Goal: Communication & Community: Answer question/provide support

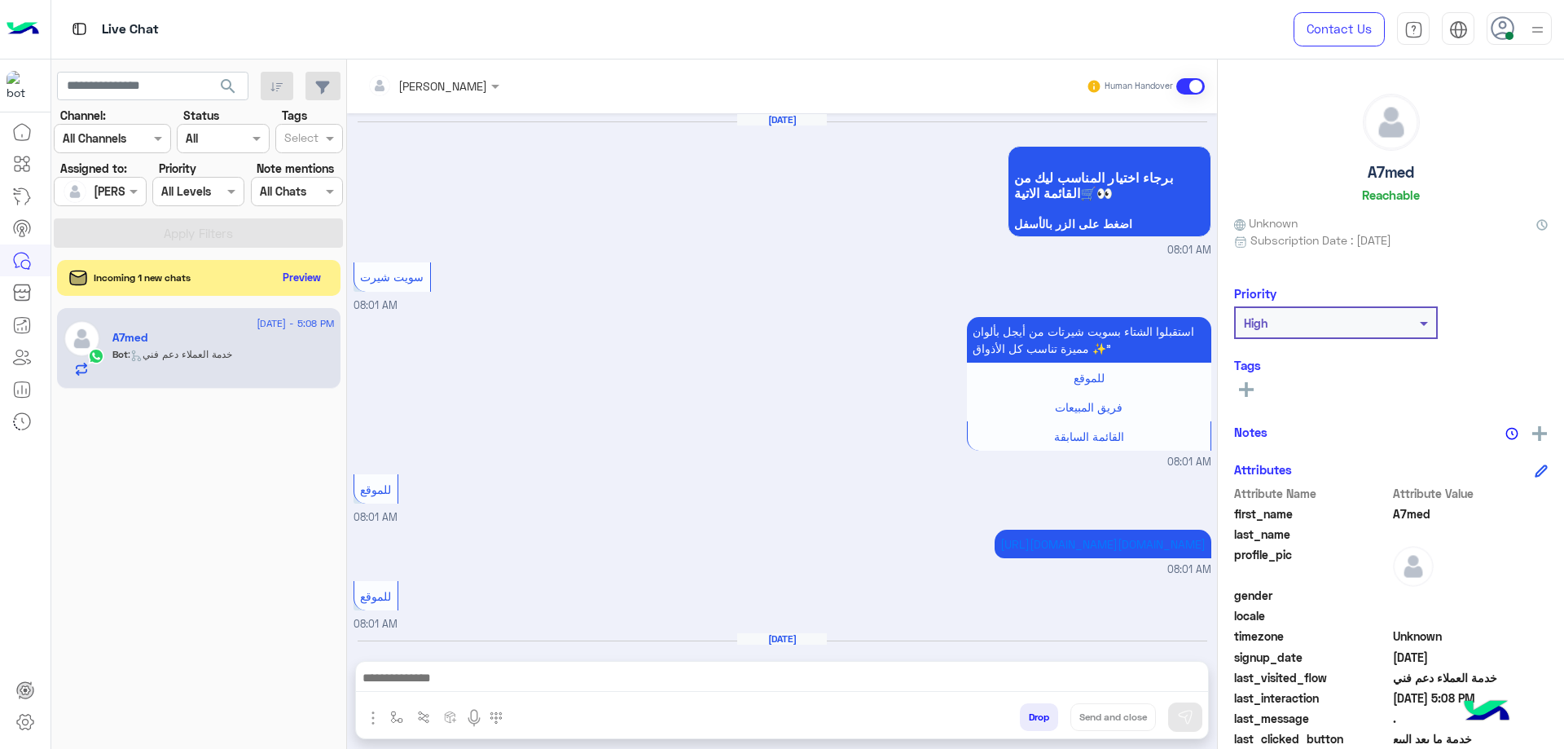
scroll to position [1579, 0]
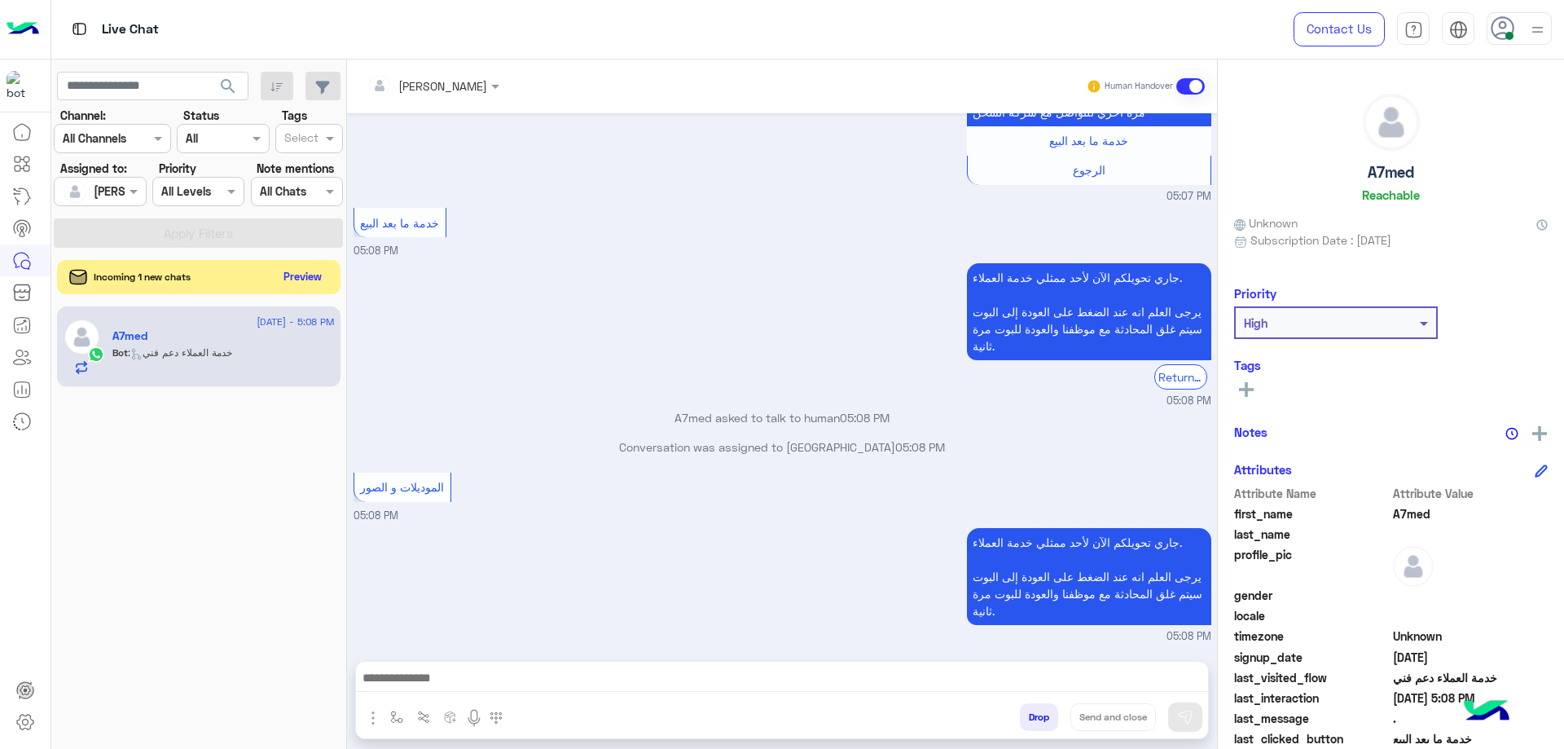
click at [290, 281] on button "Preview" at bounding box center [303, 277] width 51 height 22
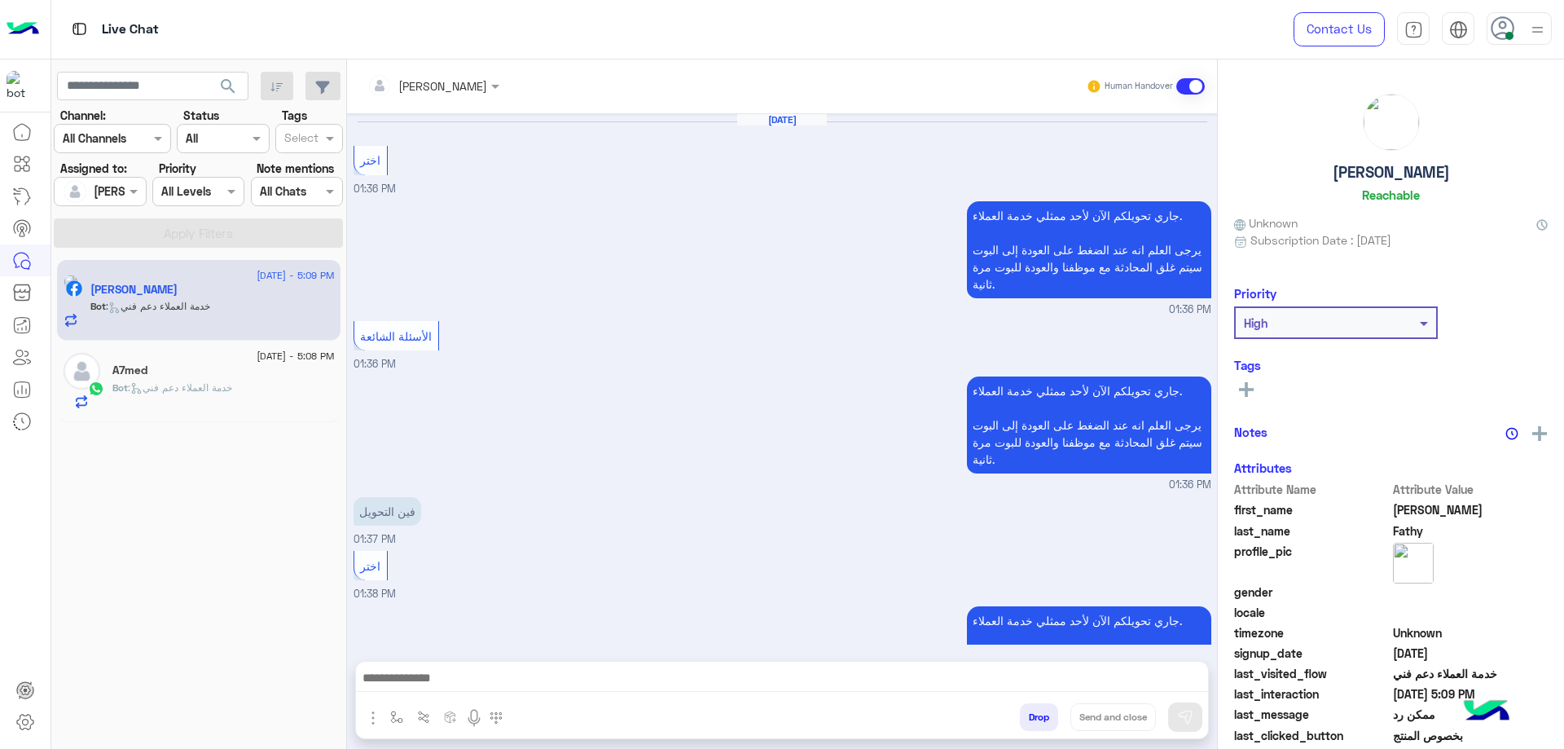
scroll to position [1165, 0]
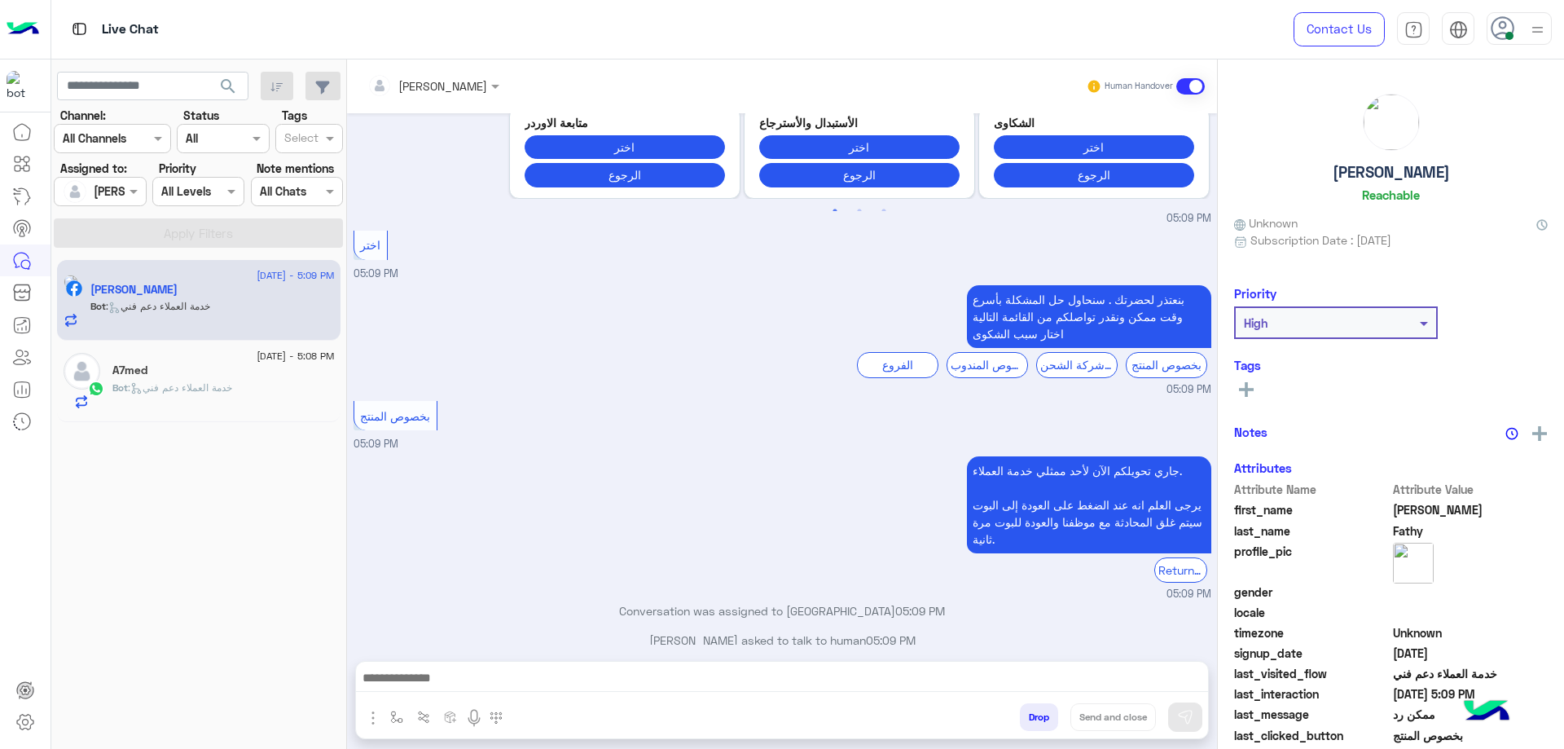
click at [220, 376] on div "A7med" at bounding box center [223, 371] width 222 height 17
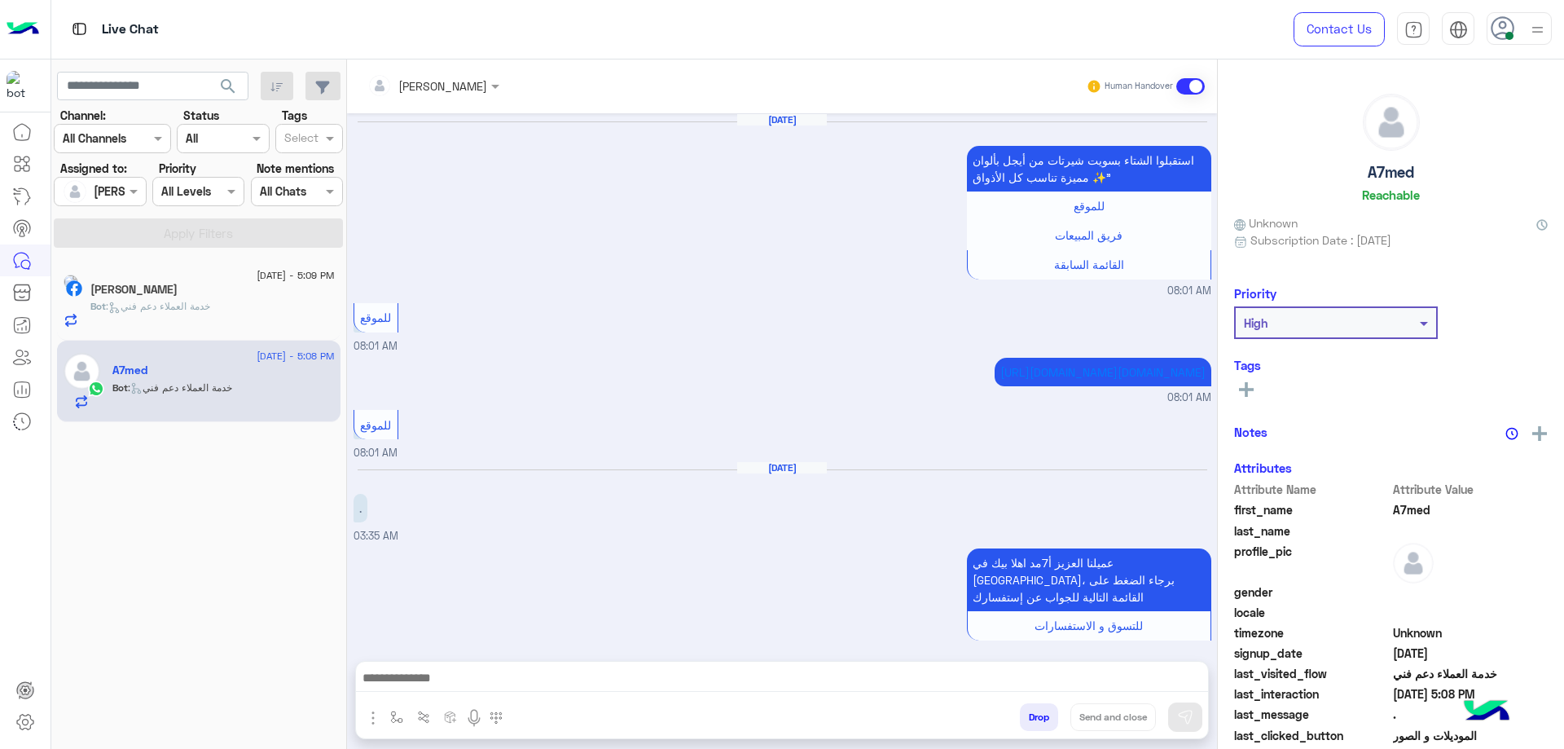
scroll to position [1407, 0]
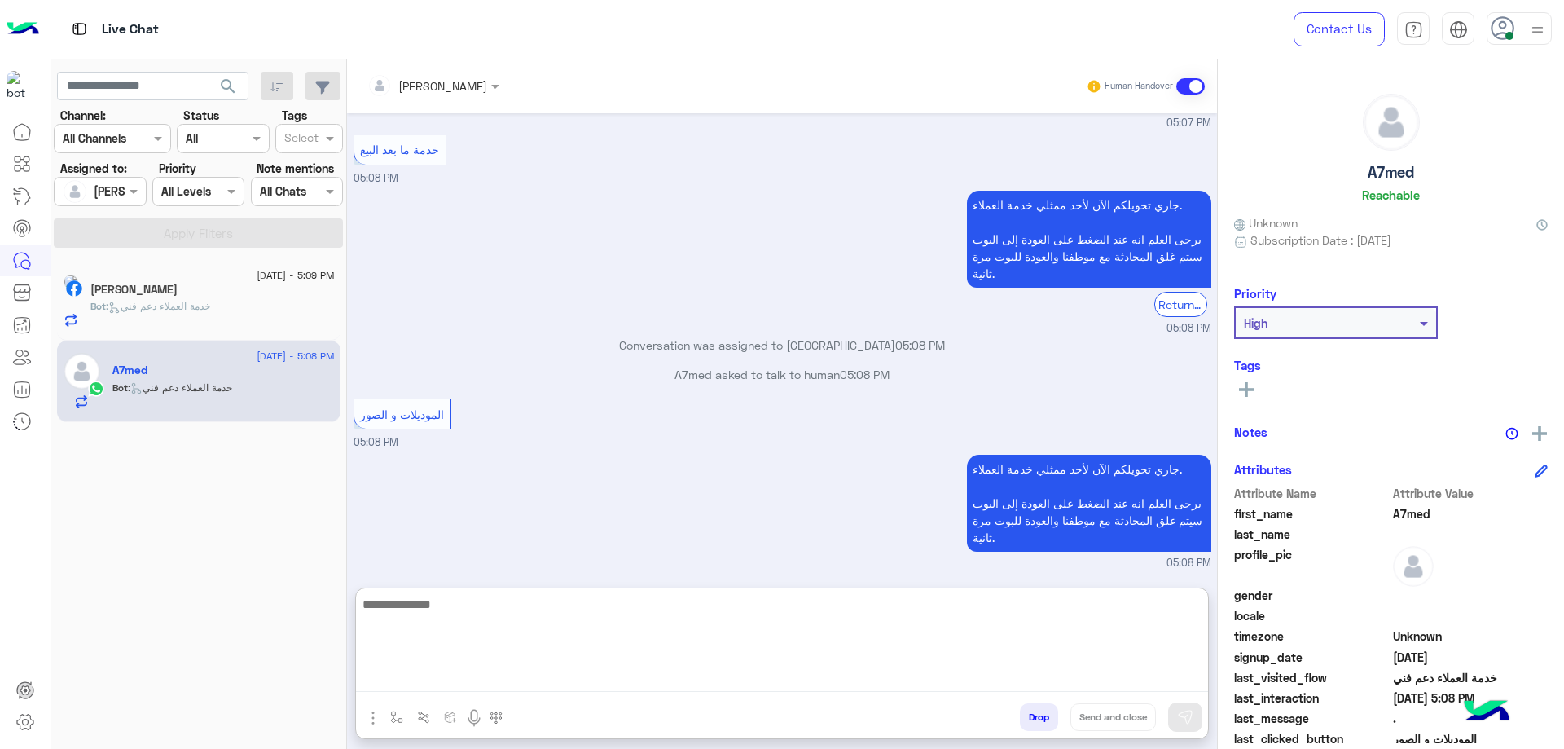
click at [448, 684] on textarea at bounding box center [782, 643] width 852 height 98
type textarea "**********"
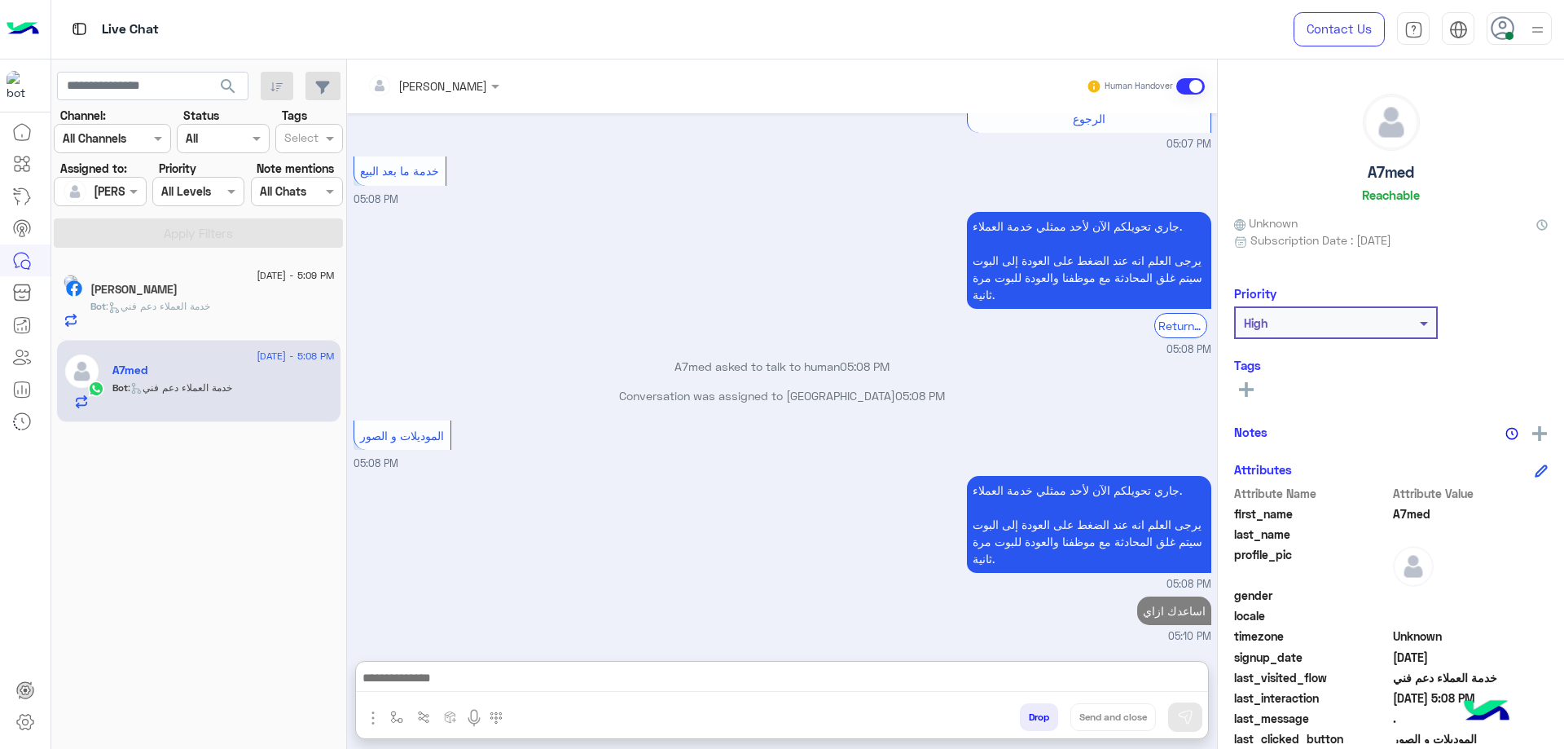
click at [196, 310] on span ": خدمة العملاء دعم فني" at bounding box center [158, 306] width 104 height 12
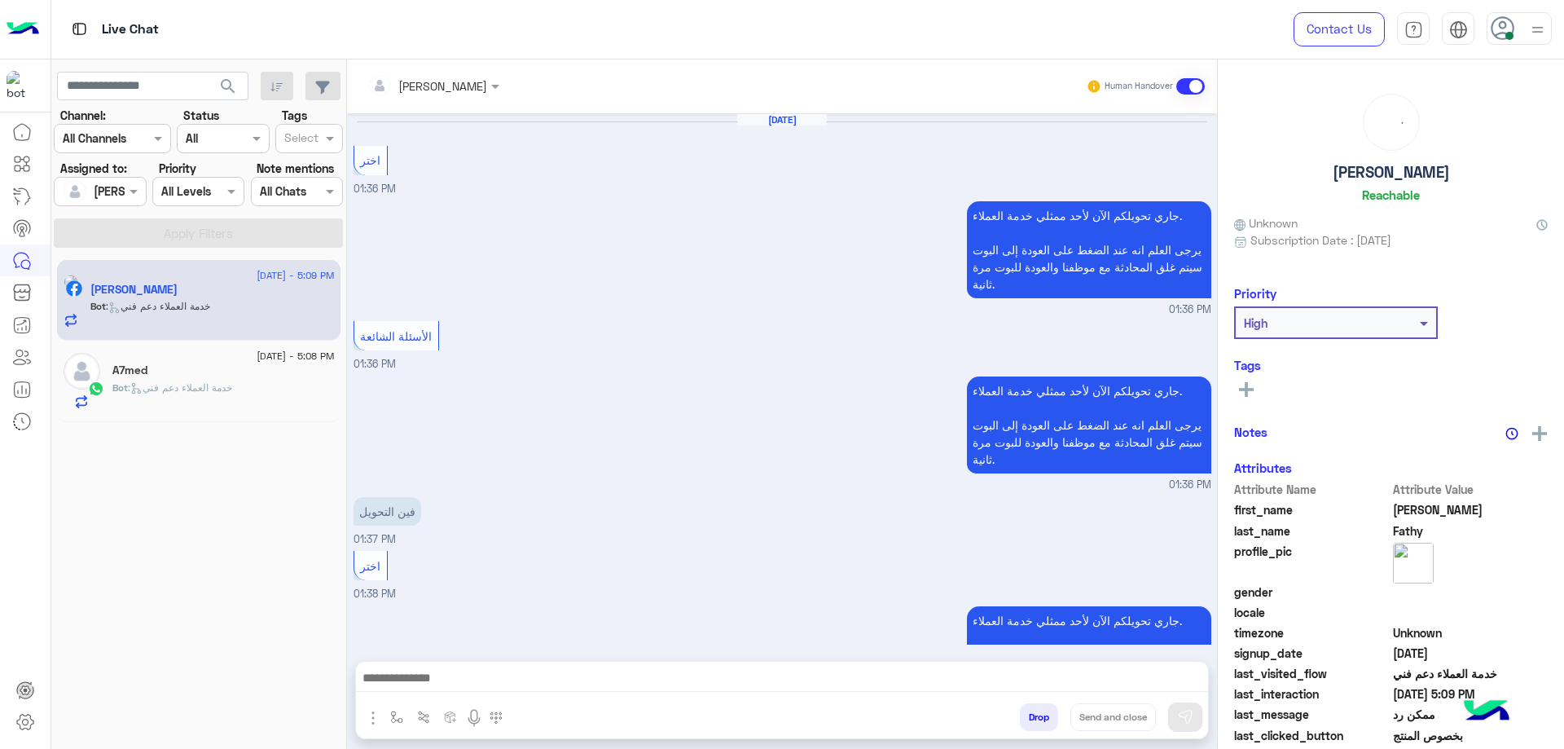
scroll to position [1165, 0]
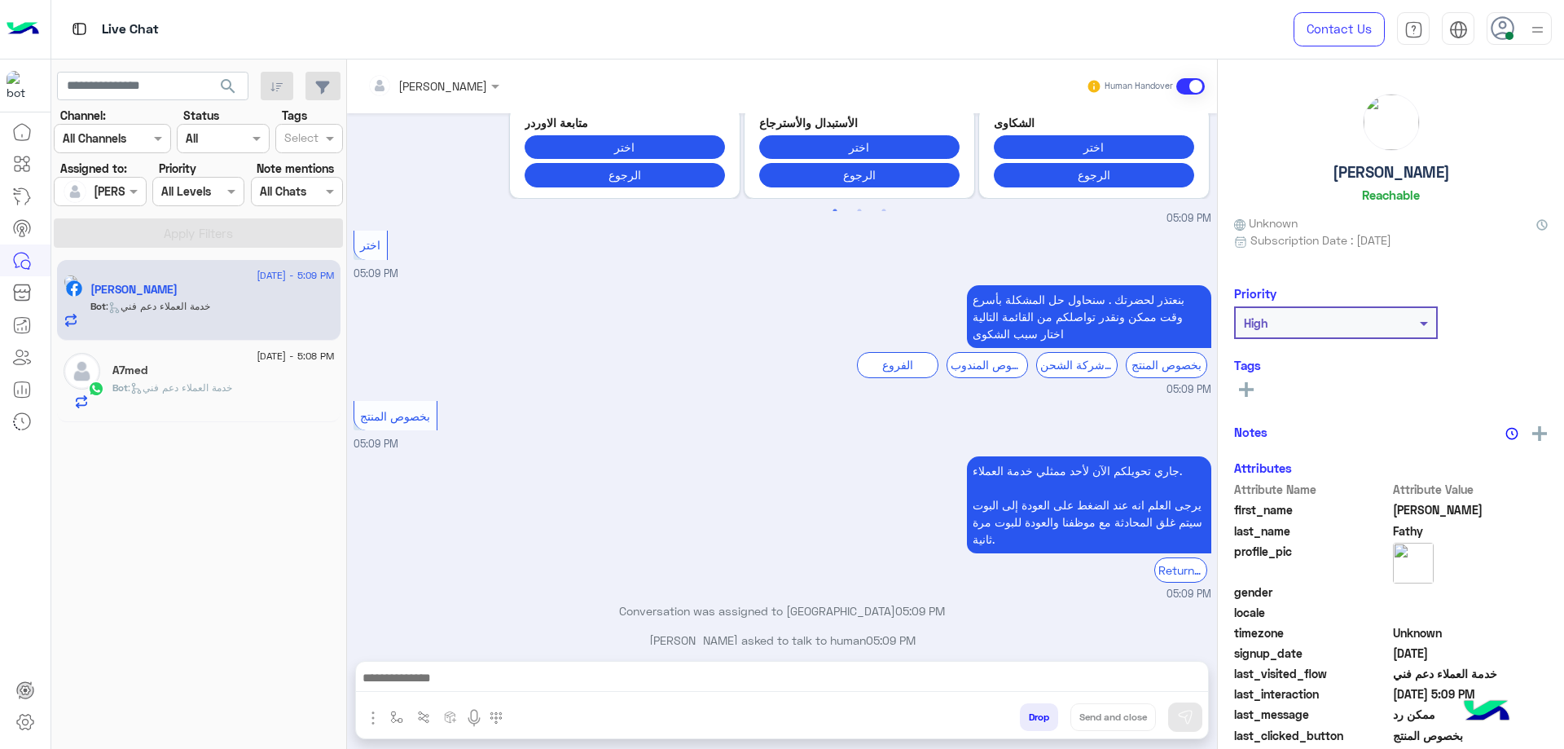
click at [504, 665] on div at bounding box center [782, 681] width 852 height 41
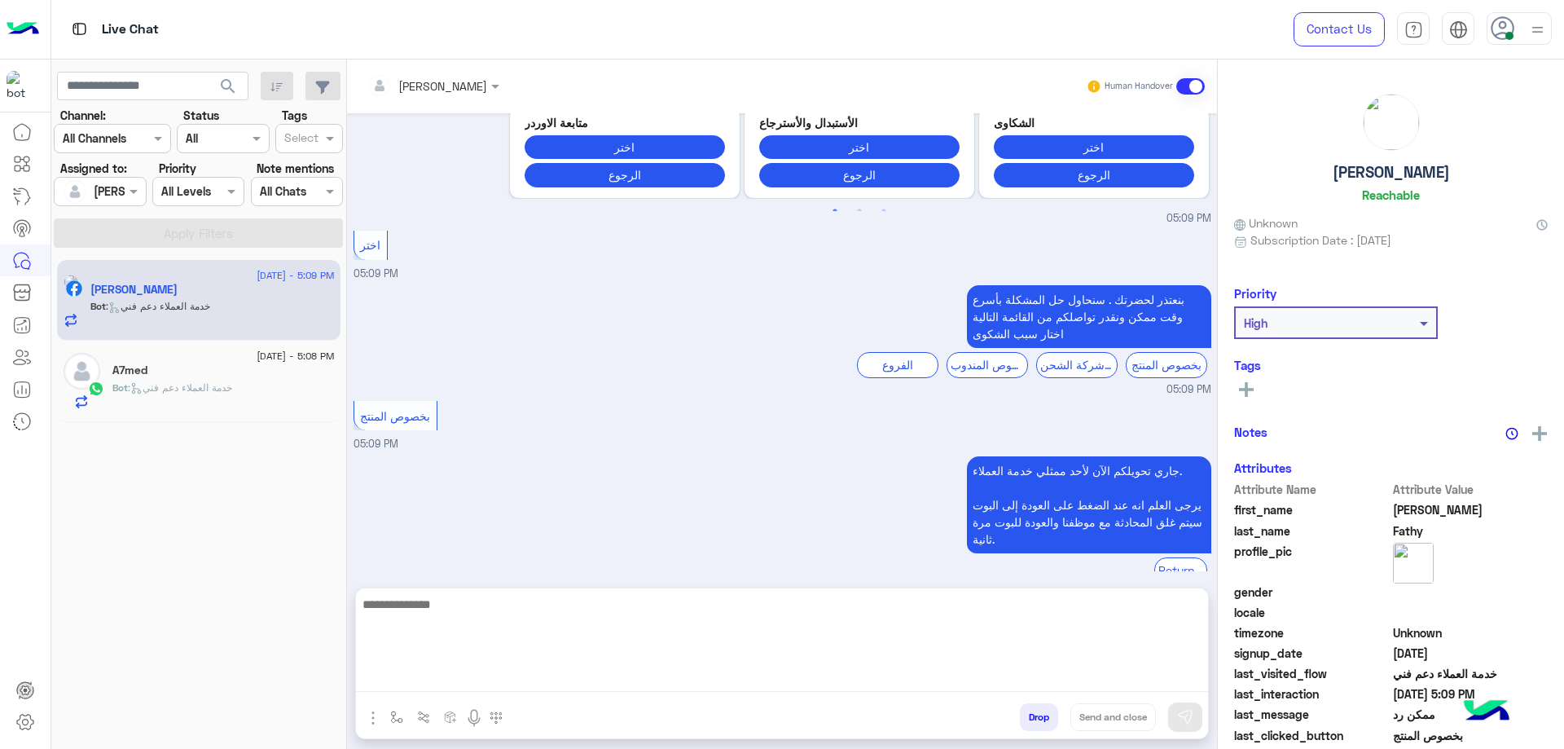
click at [506, 676] on textarea at bounding box center [782, 643] width 852 height 98
paste textarea "**********"
type textarea "**********"
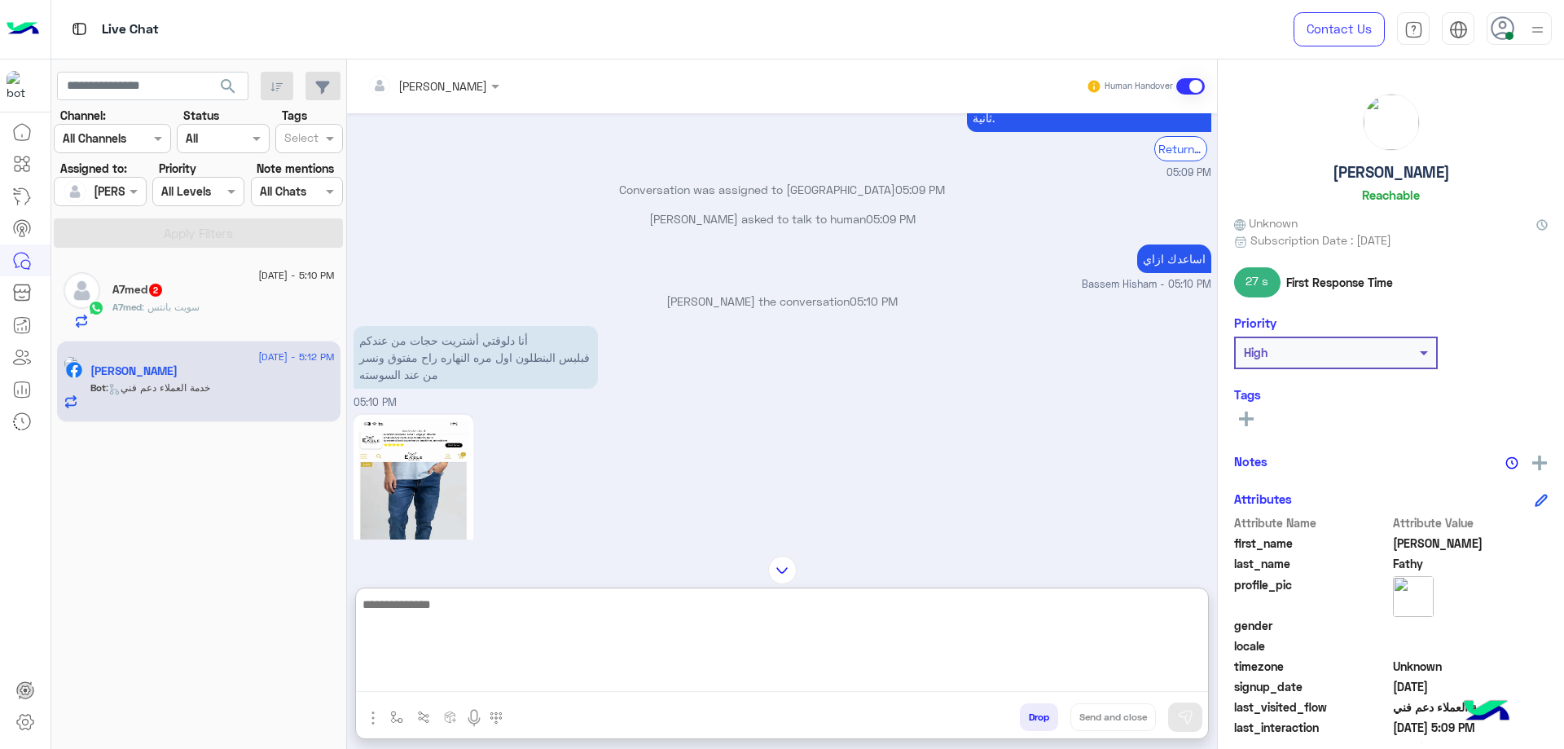
scroll to position [1423, 0]
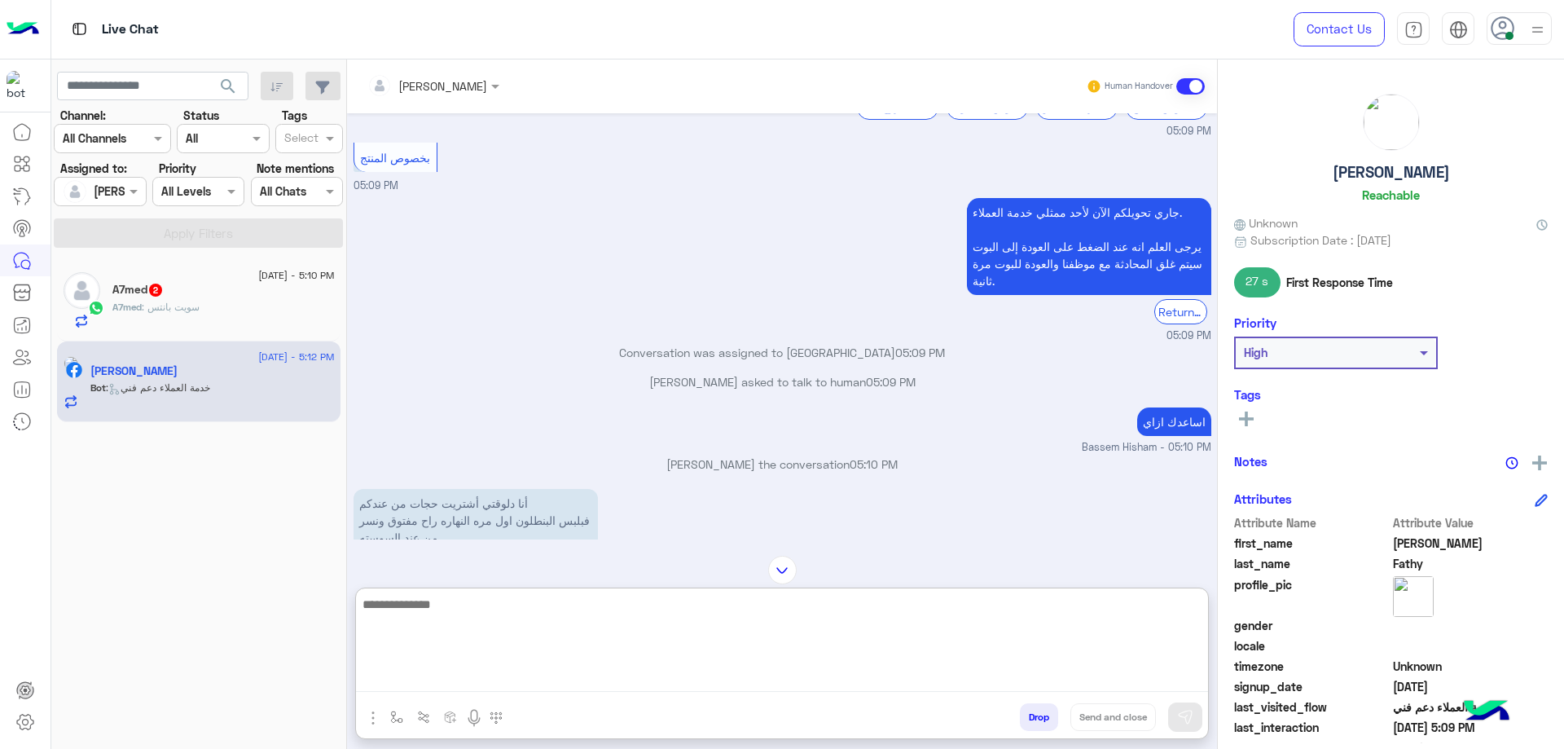
click at [531, 620] on textarea at bounding box center [782, 643] width 852 height 98
type textarea "**********"
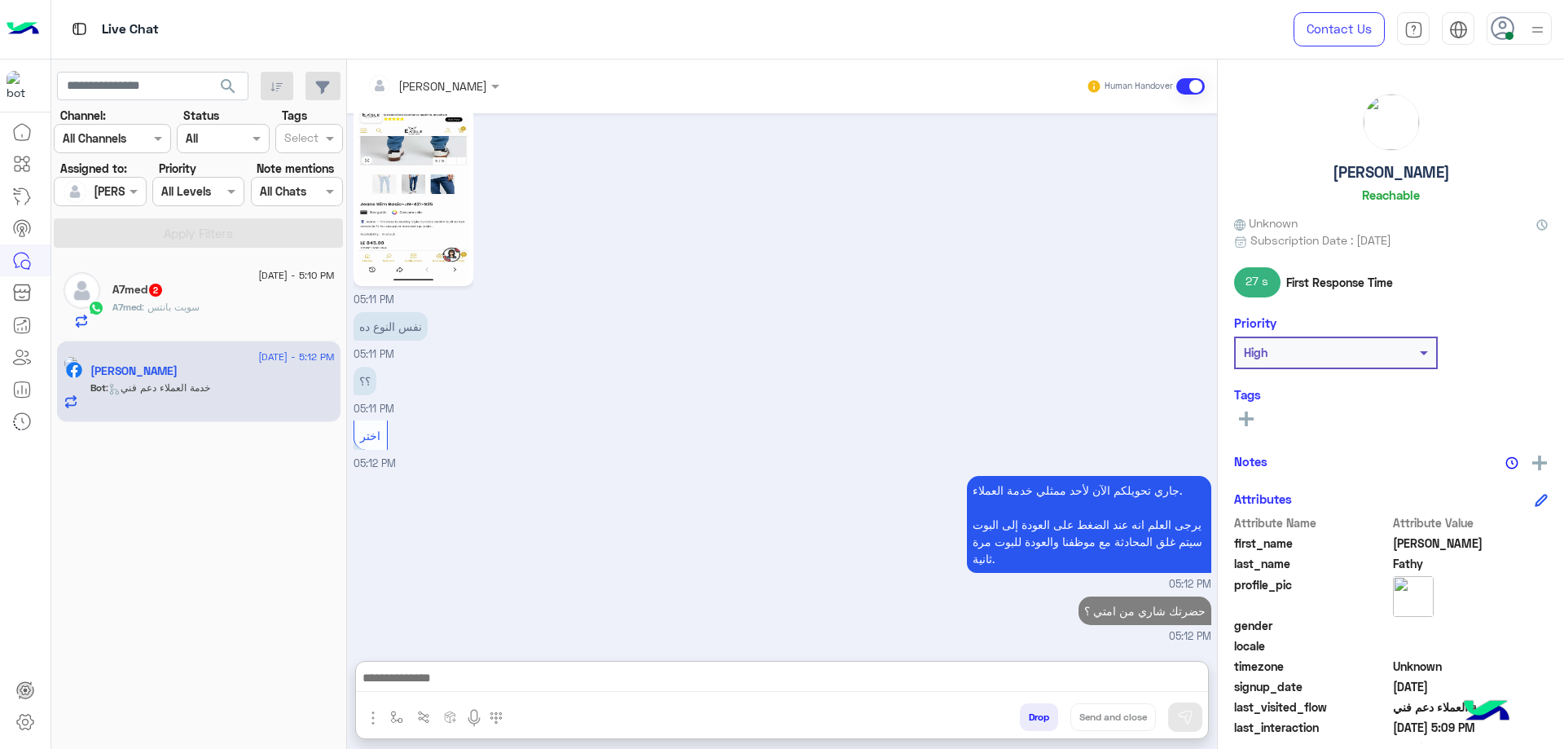
click at [222, 301] on div "A7med : سويت بانتس" at bounding box center [223, 314] width 222 height 29
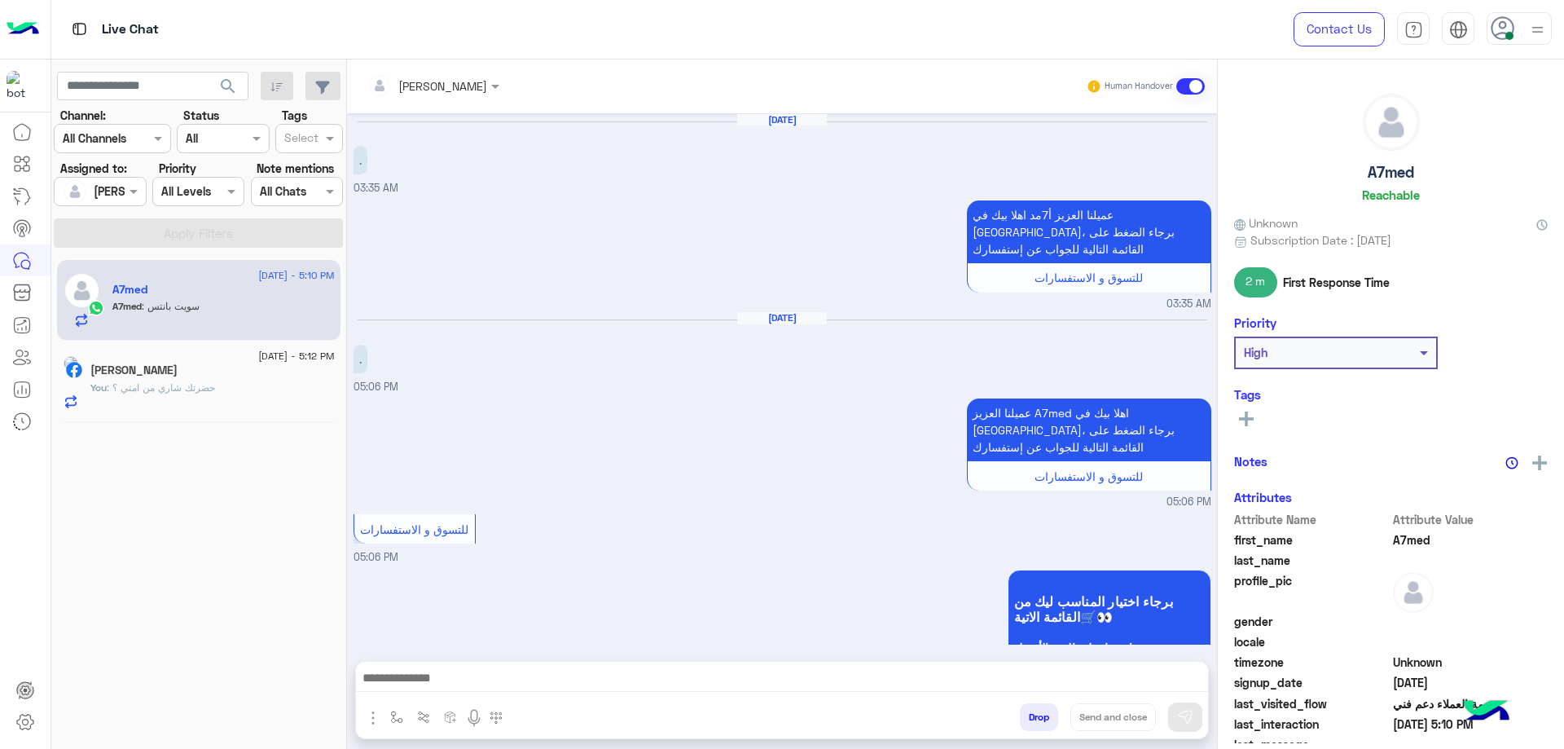
scroll to position [1147, 0]
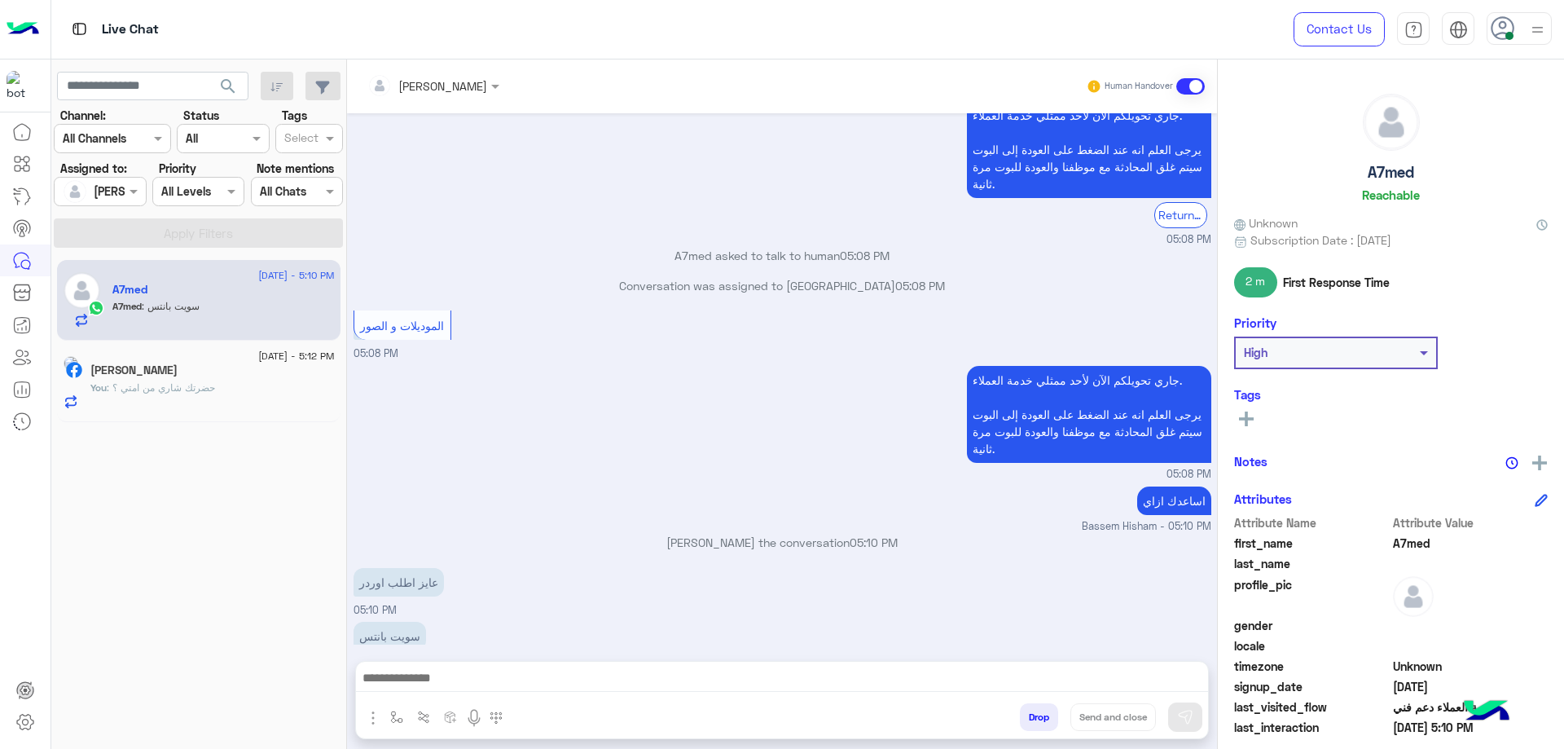
click at [1399, 178] on h5 "A7med" at bounding box center [1391, 172] width 46 height 19
copy h5 "A7med"
click at [458, 90] on div at bounding box center [433, 85] width 148 height 19
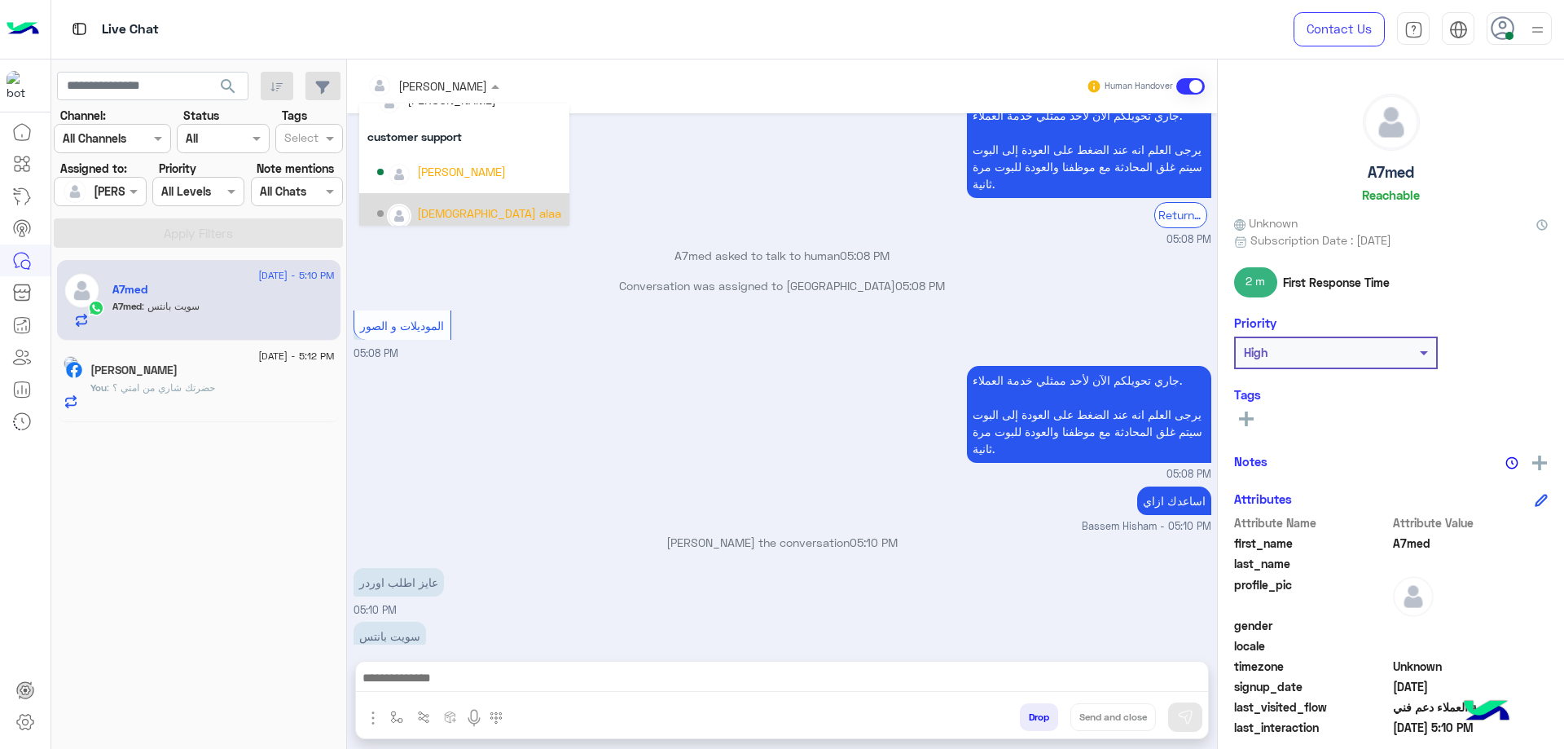
scroll to position [146, 0]
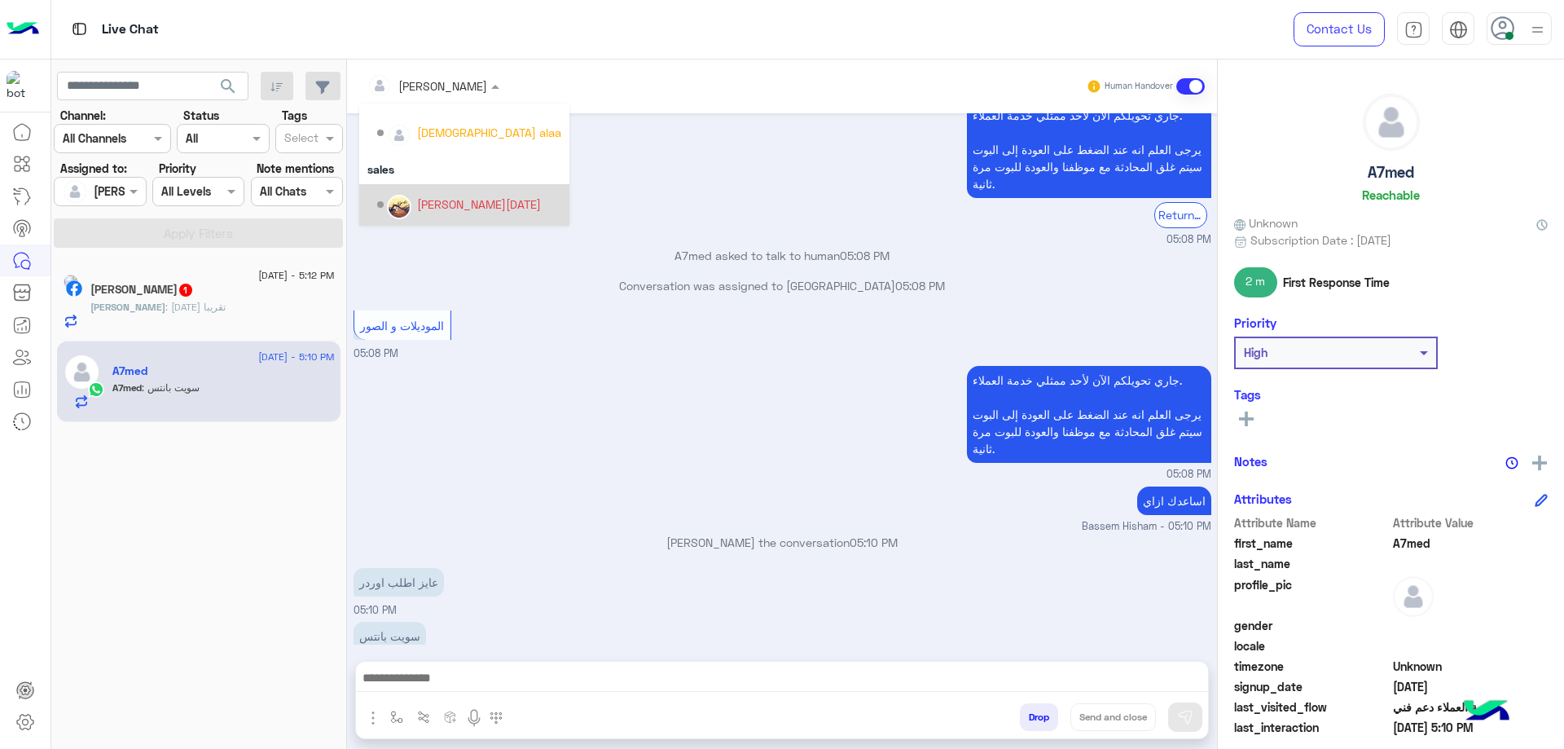
click at [1369, 163] on h5 "A7med" at bounding box center [1391, 172] width 46 height 19
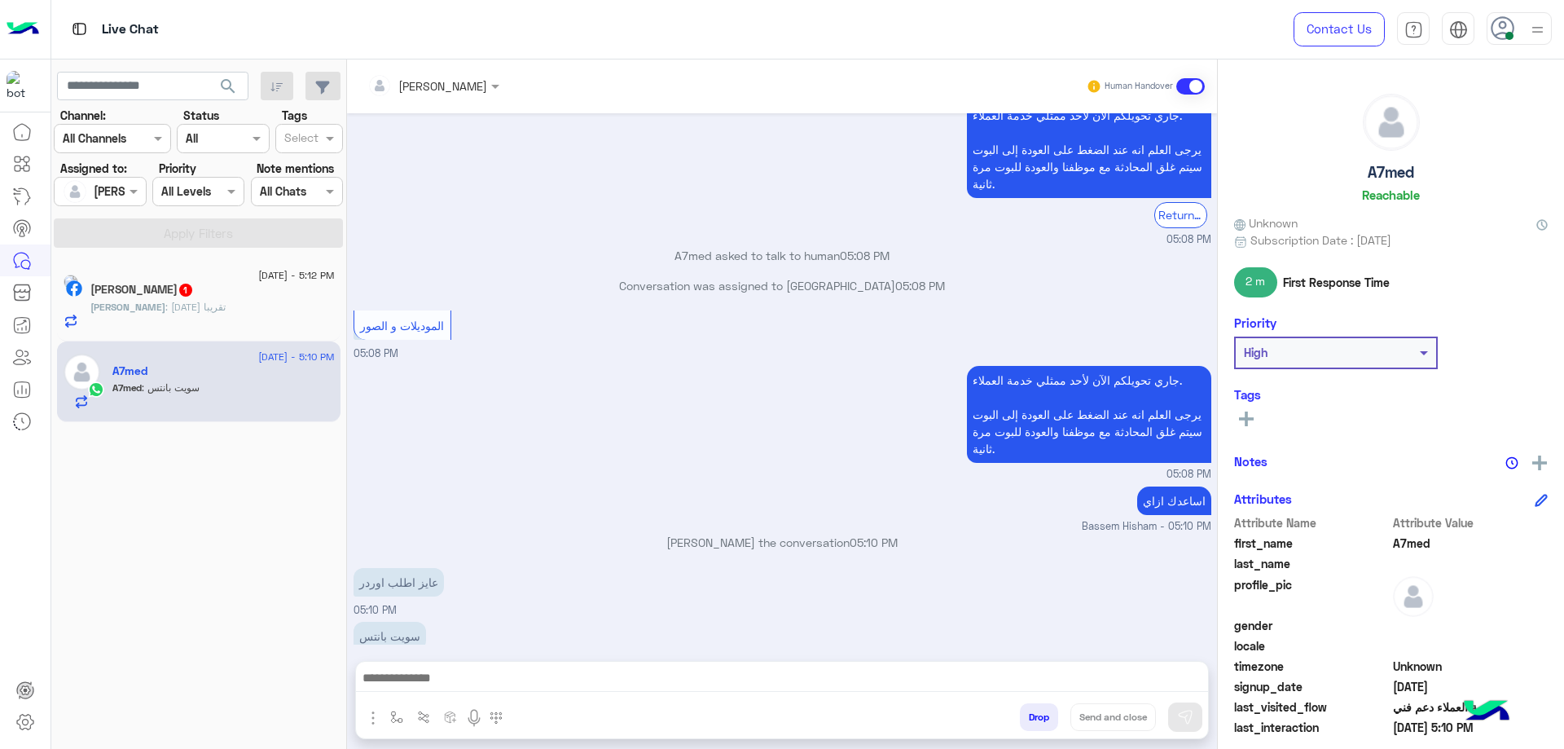
click at [1369, 163] on h5 "A7med" at bounding box center [1391, 172] width 46 height 19
copy h5 "A7med"
click at [427, 79] on input "text" at bounding box center [411, 85] width 89 height 17
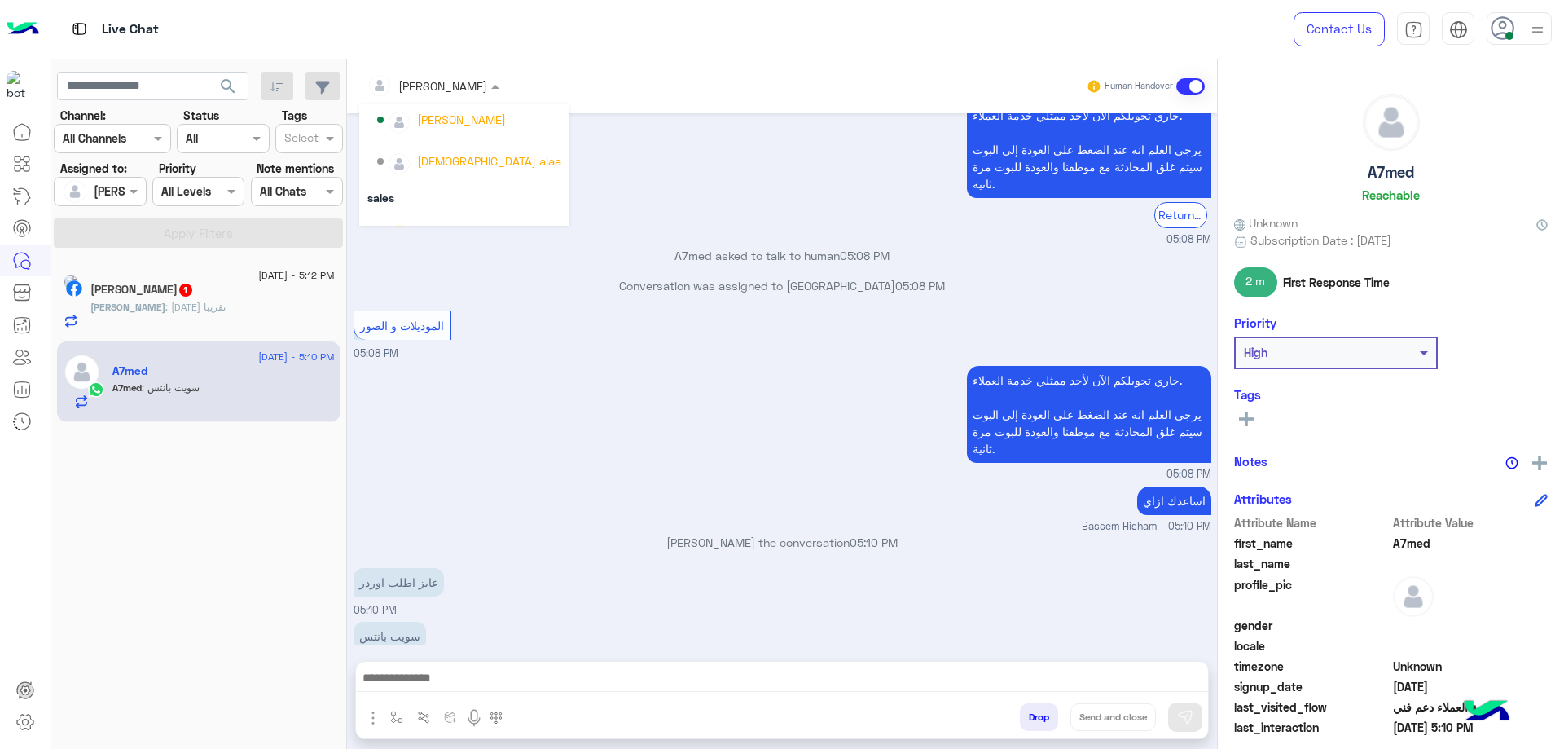
scroll to position [187, 0]
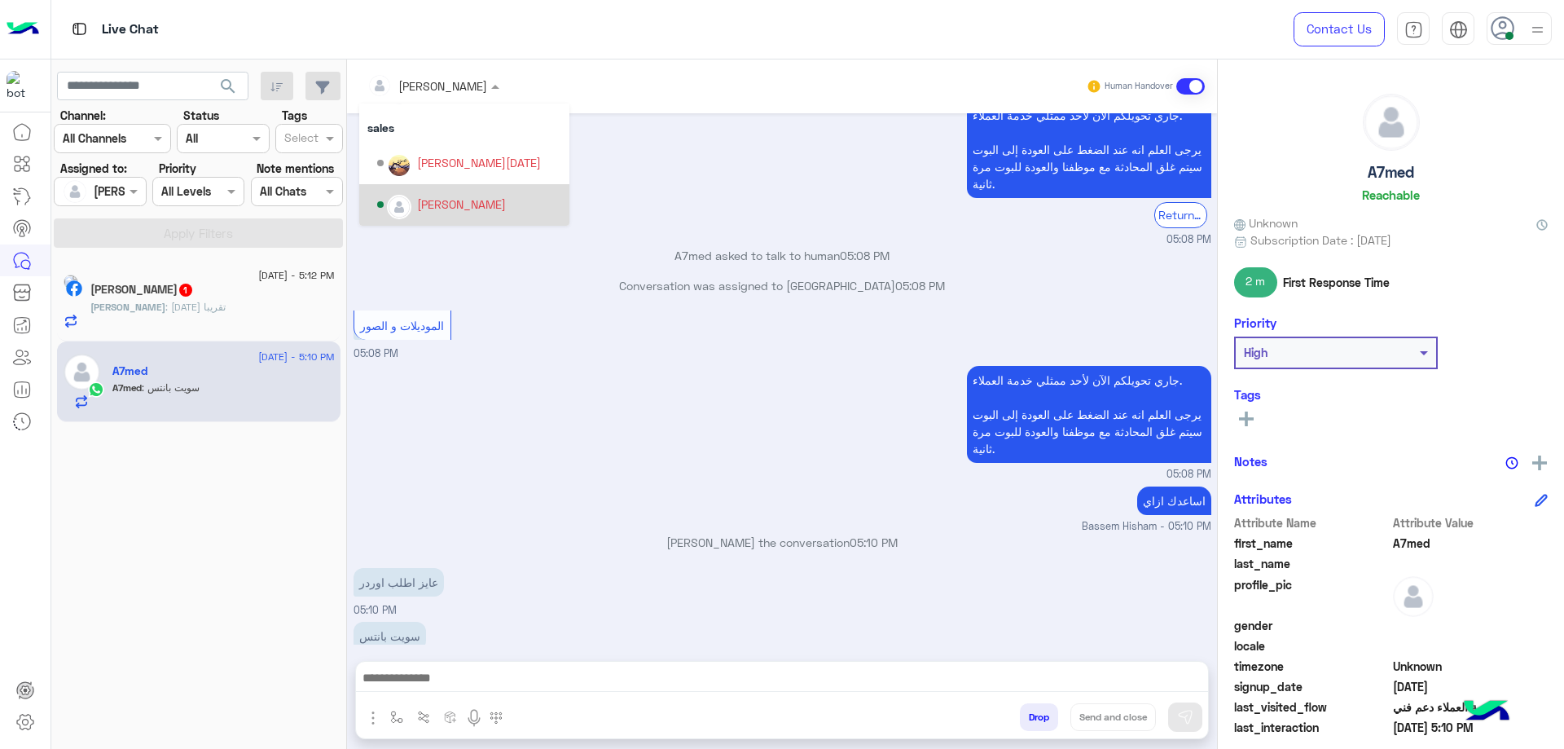
click at [438, 196] on div "[PERSON_NAME]" at bounding box center [461, 203] width 89 height 17
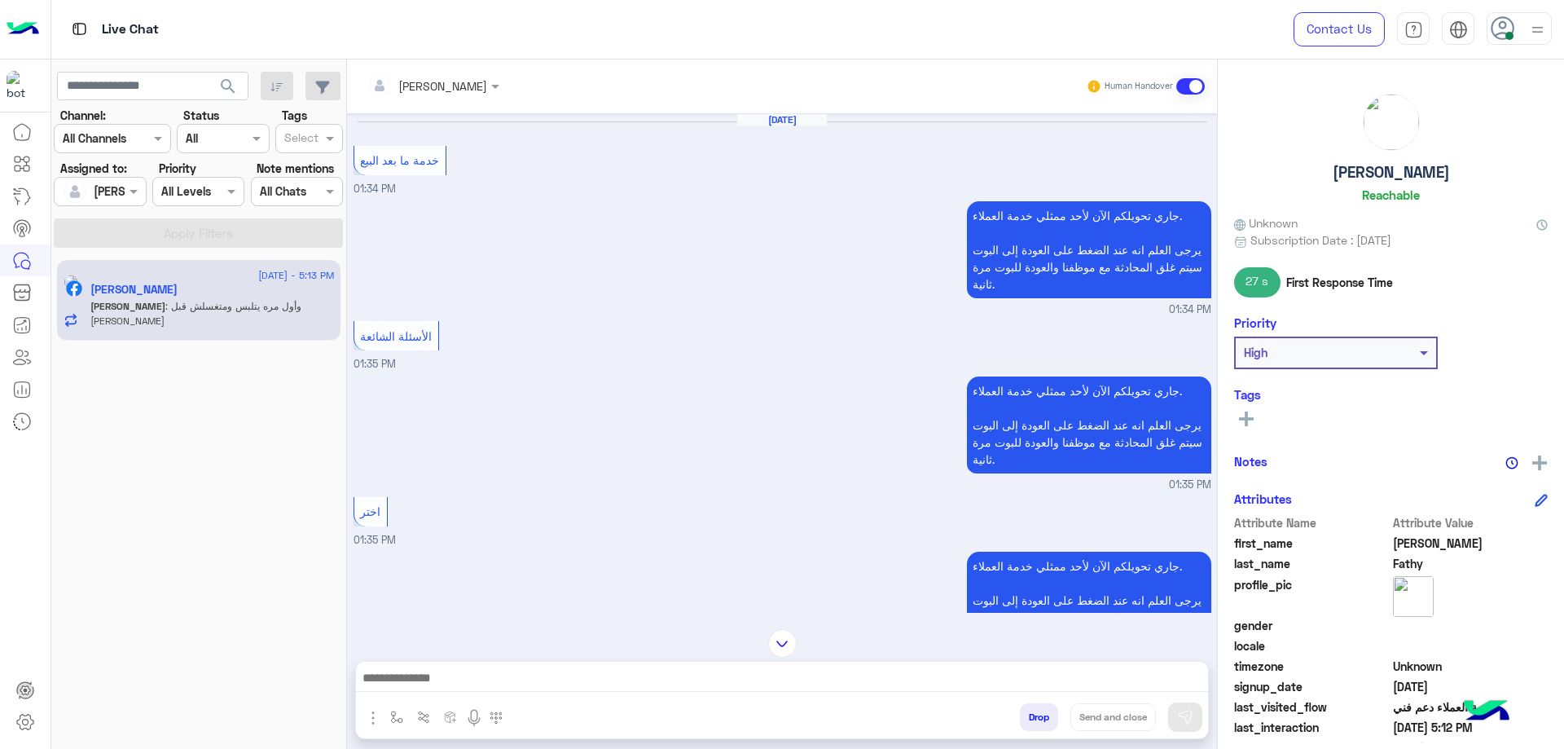
scroll to position [1416, 0]
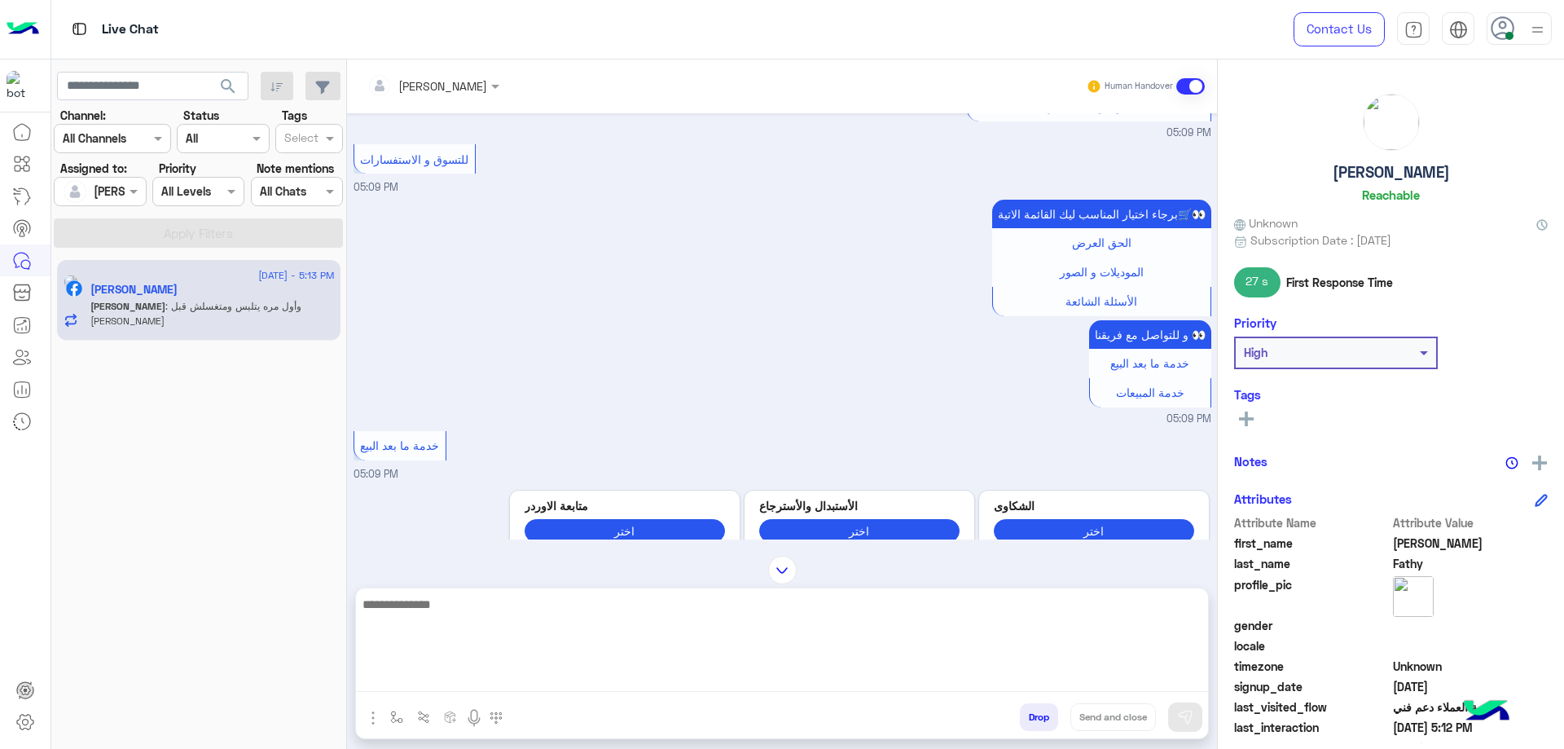
click at [490, 674] on textarea at bounding box center [782, 643] width 852 height 98
type textarea "**********"
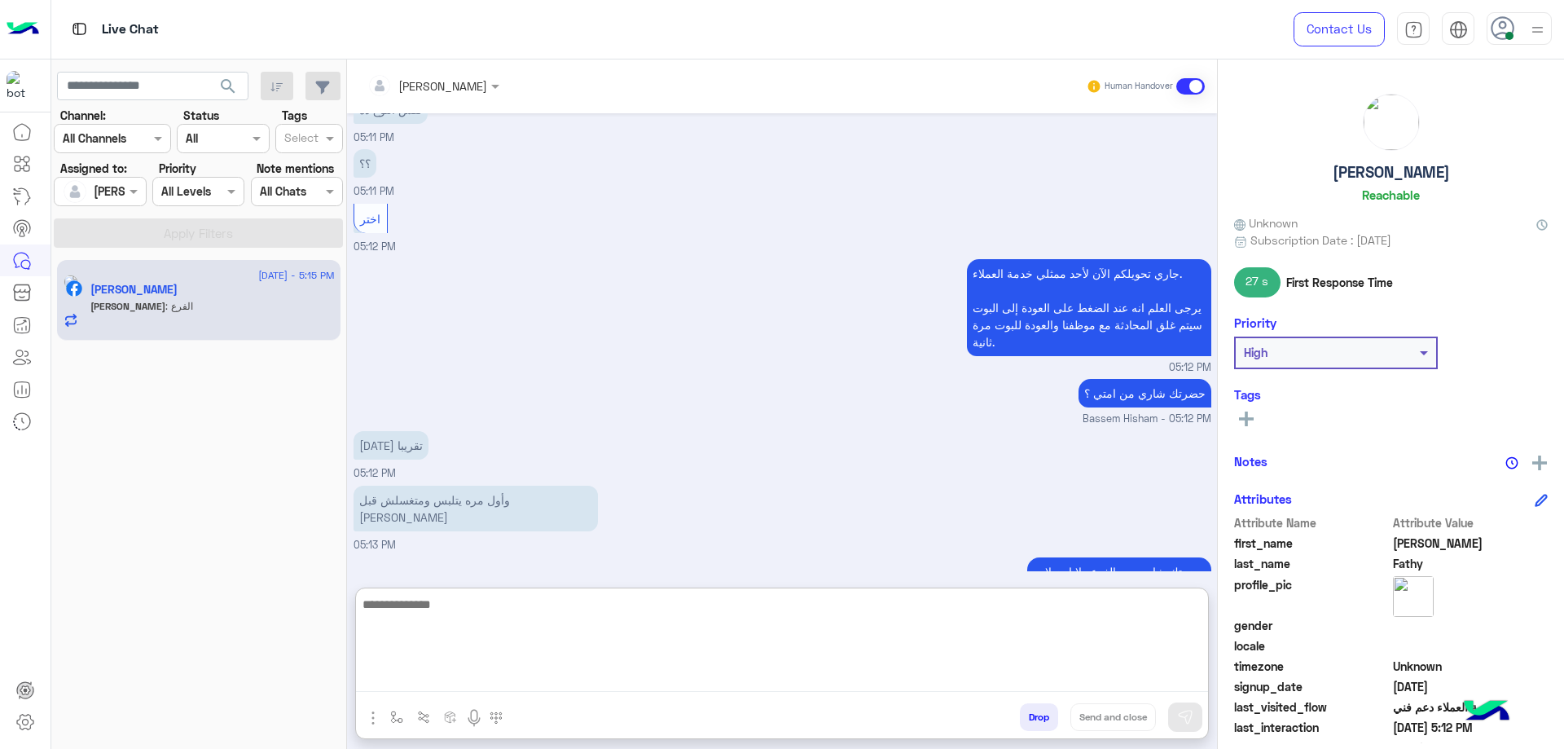
scroll to position [3058, 0]
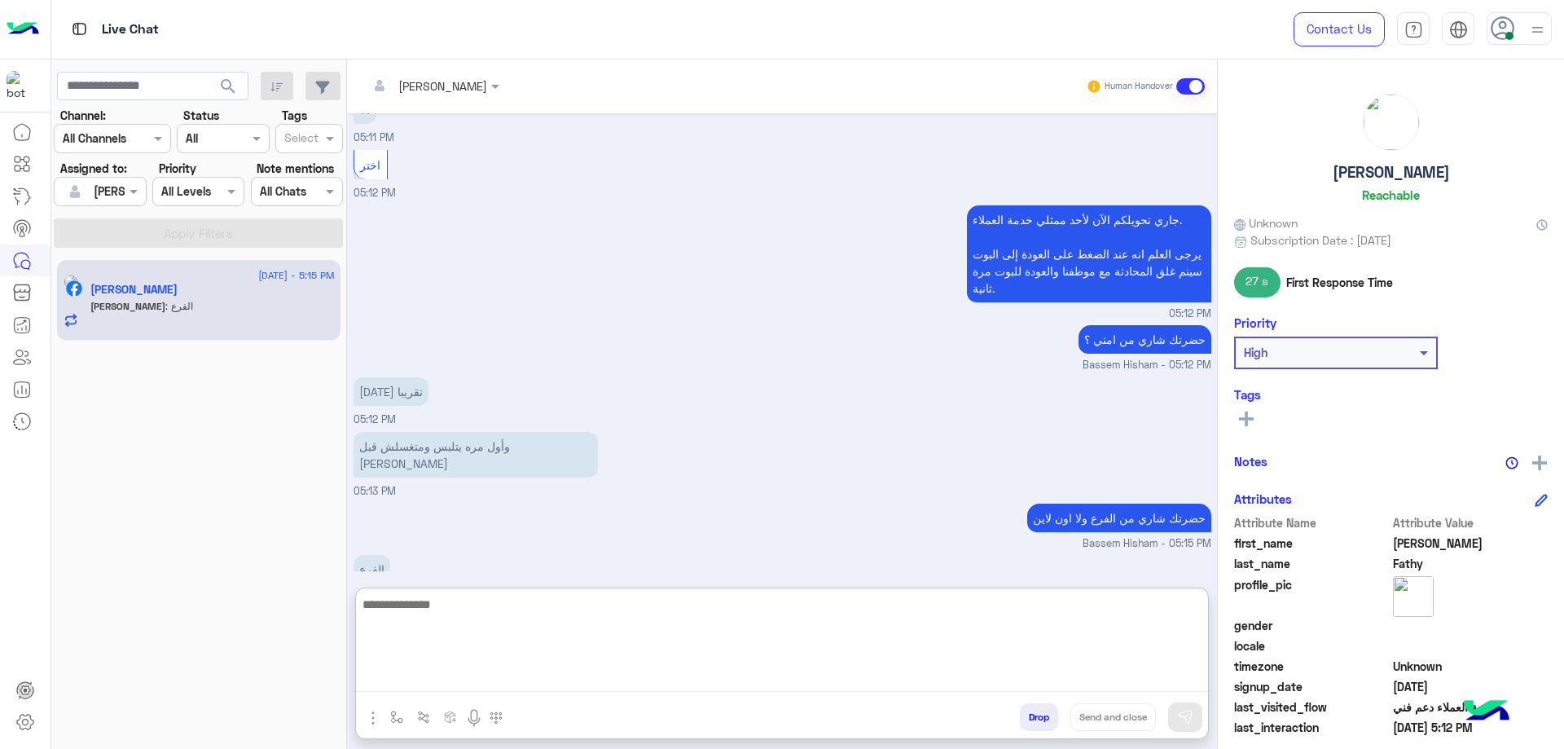
paste textarea "**********"
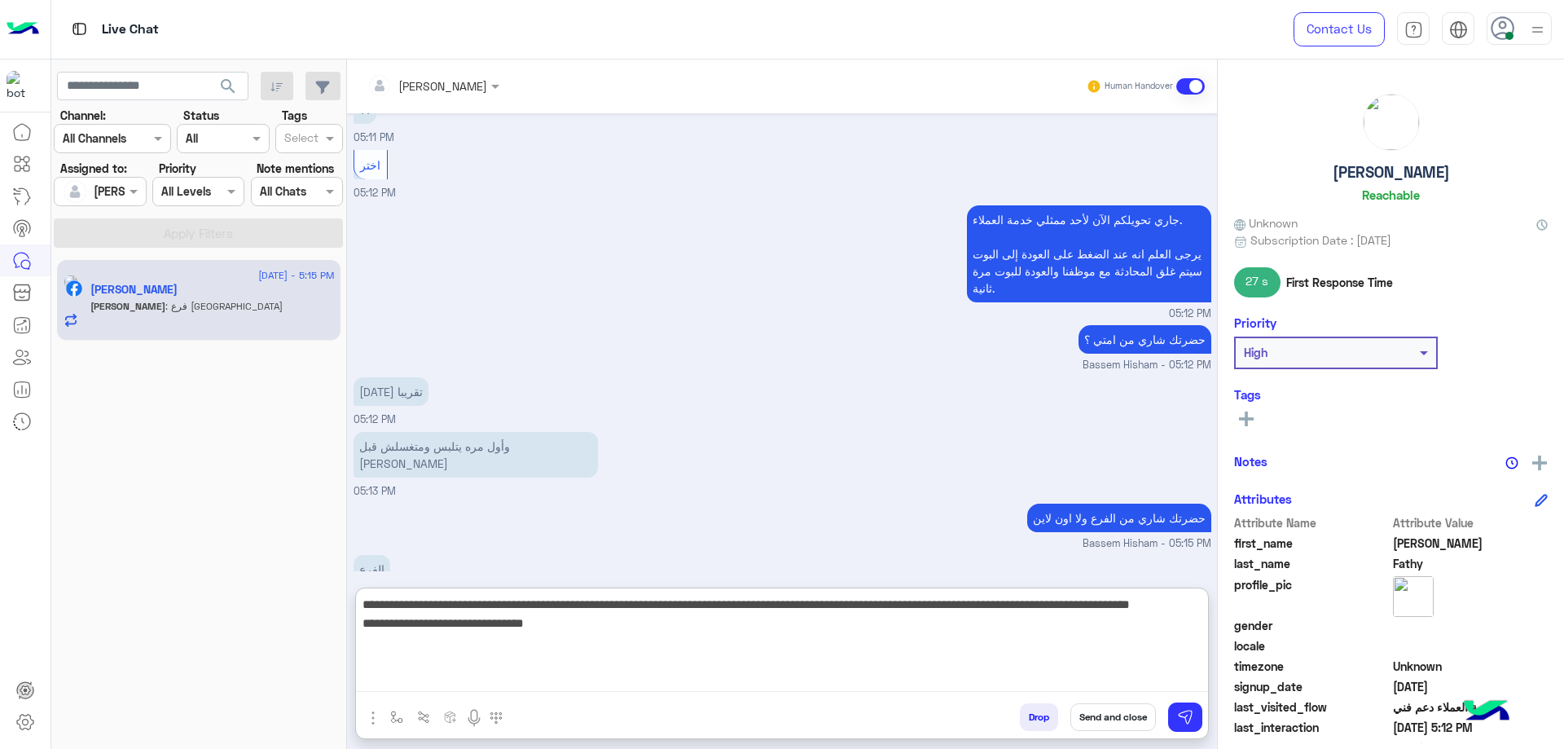
scroll to position [3112, 0]
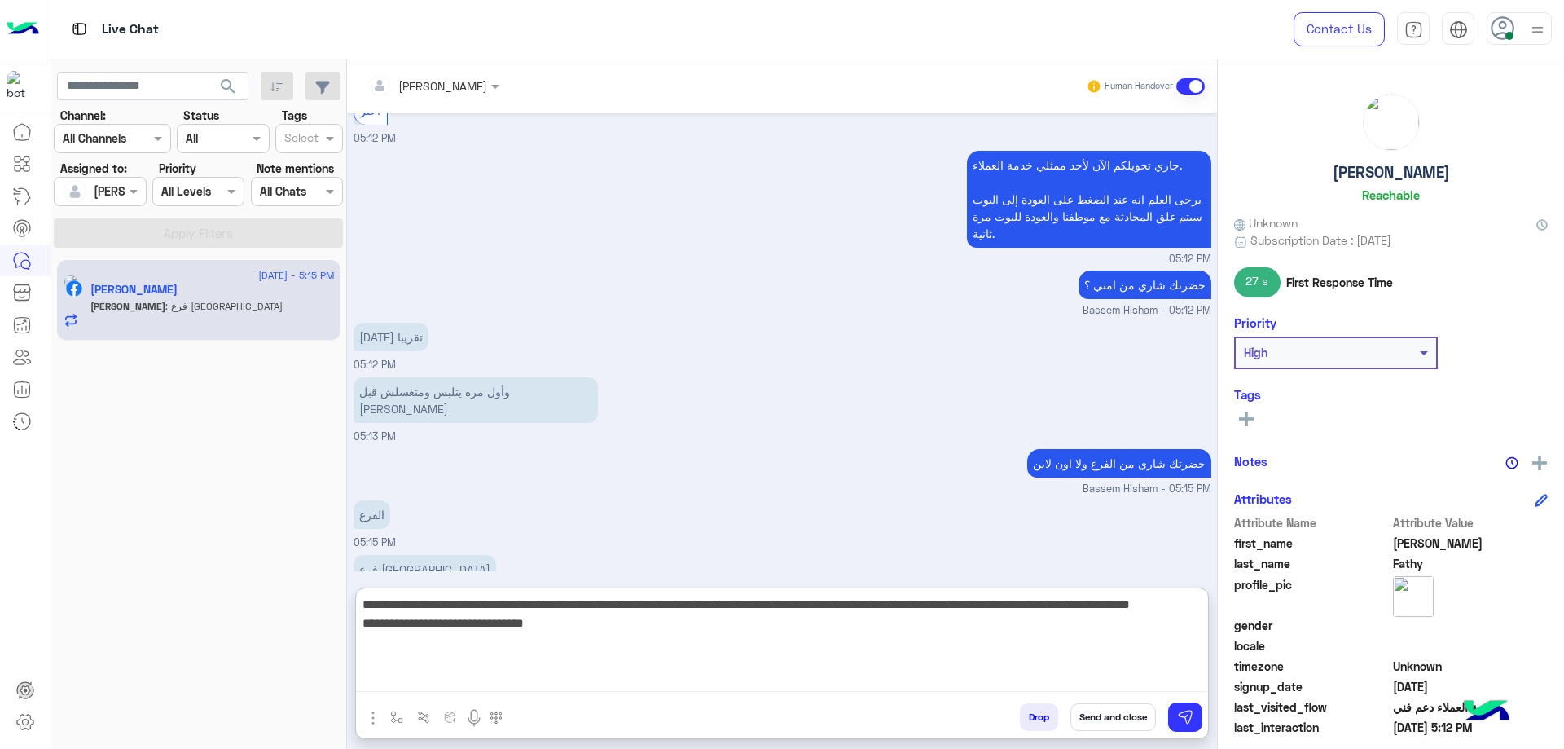
click at [844, 604] on textarea "**********" at bounding box center [782, 643] width 852 height 98
type textarea "**********"
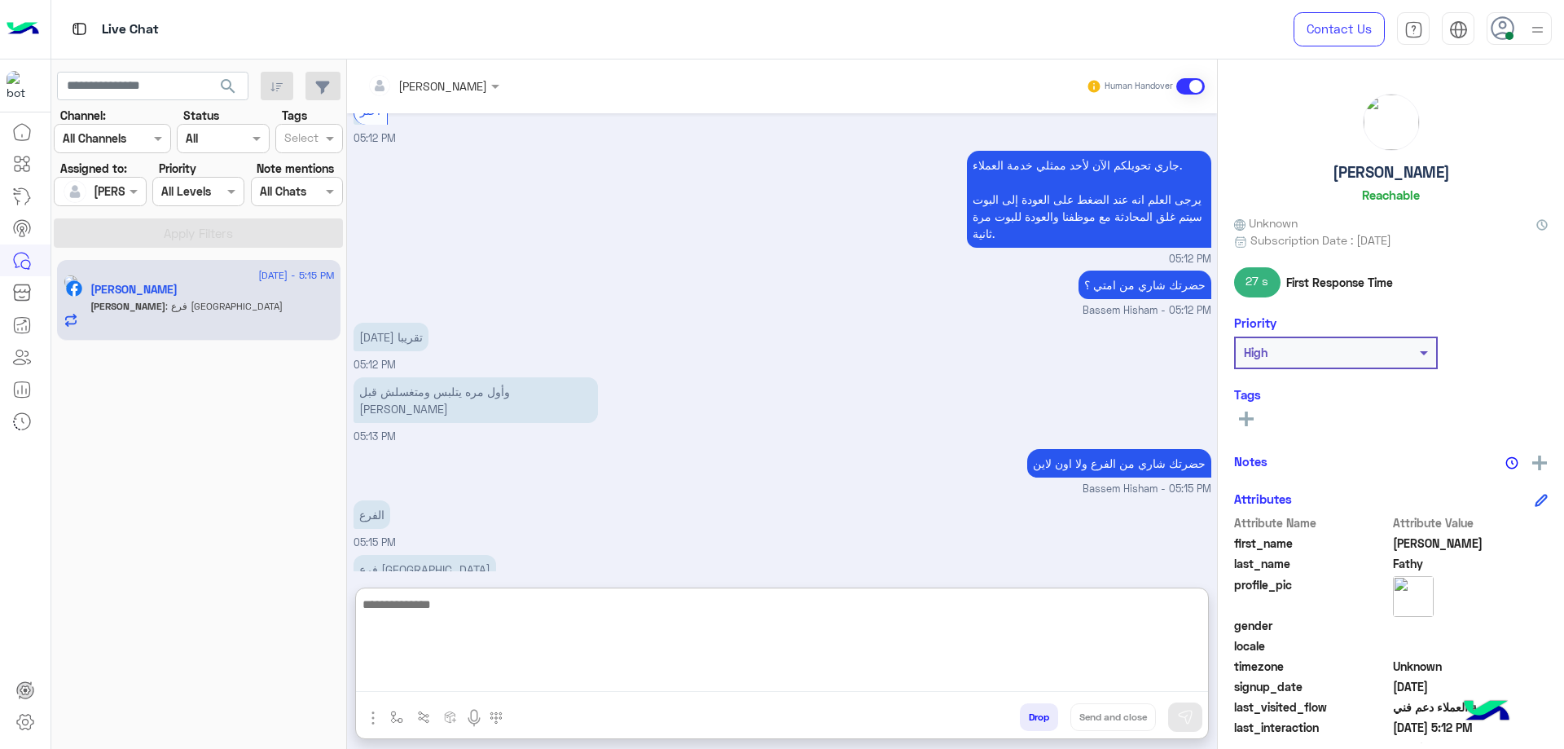
scroll to position [3250, 0]
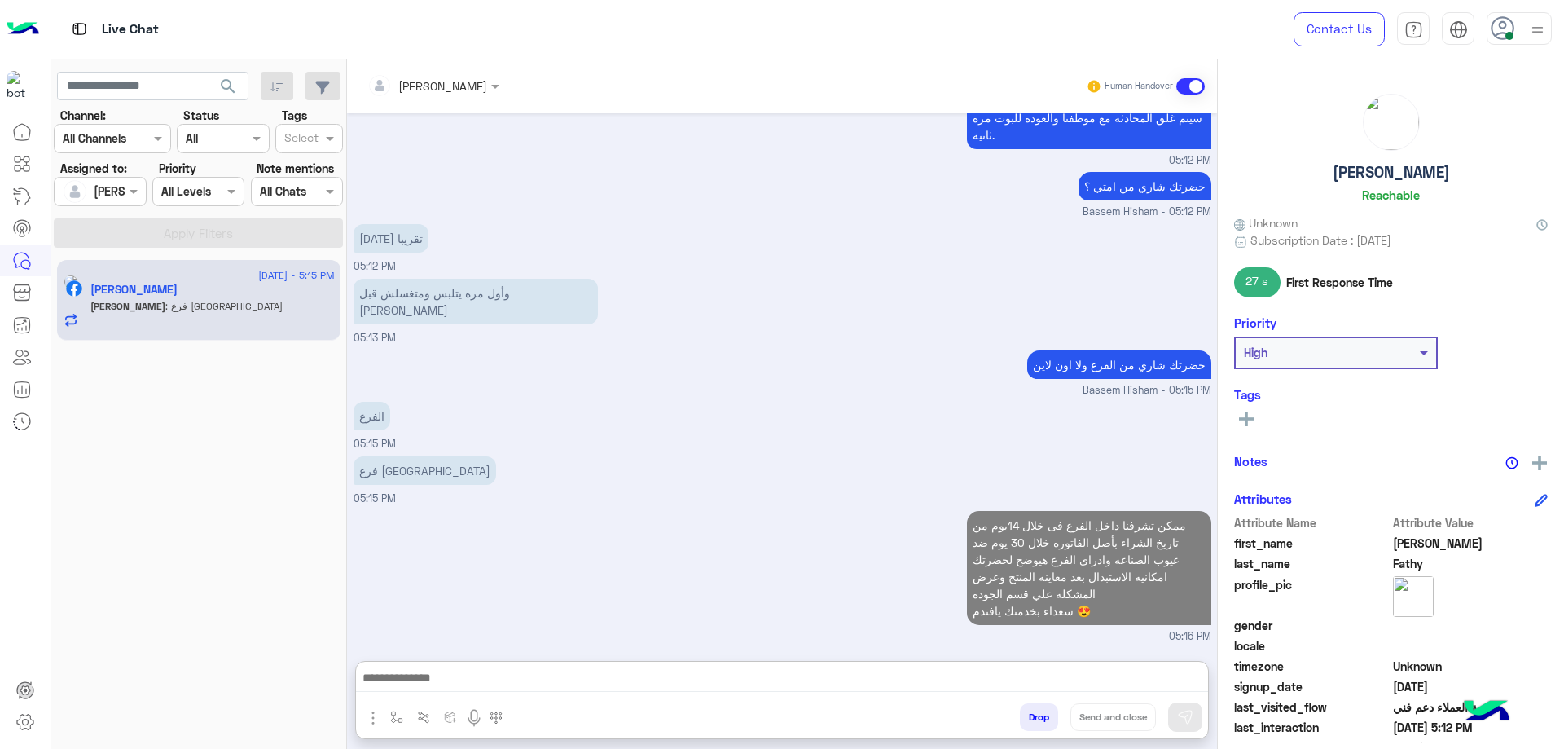
click at [1339, 178] on h5 "[PERSON_NAME]" at bounding box center [1391, 172] width 117 height 19
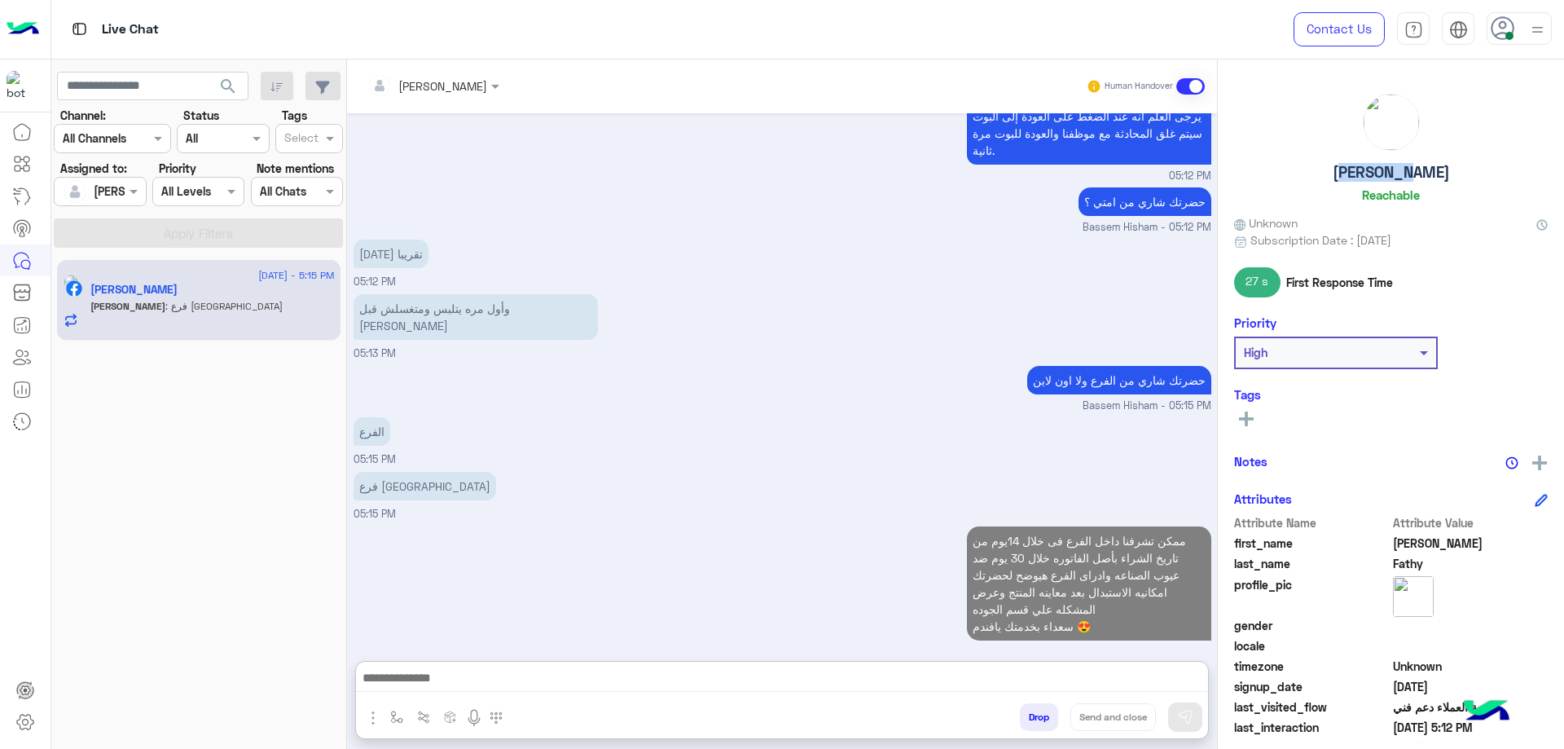
click at [1339, 178] on h5 "[PERSON_NAME]" at bounding box center [1391, 172] width 117 height 19
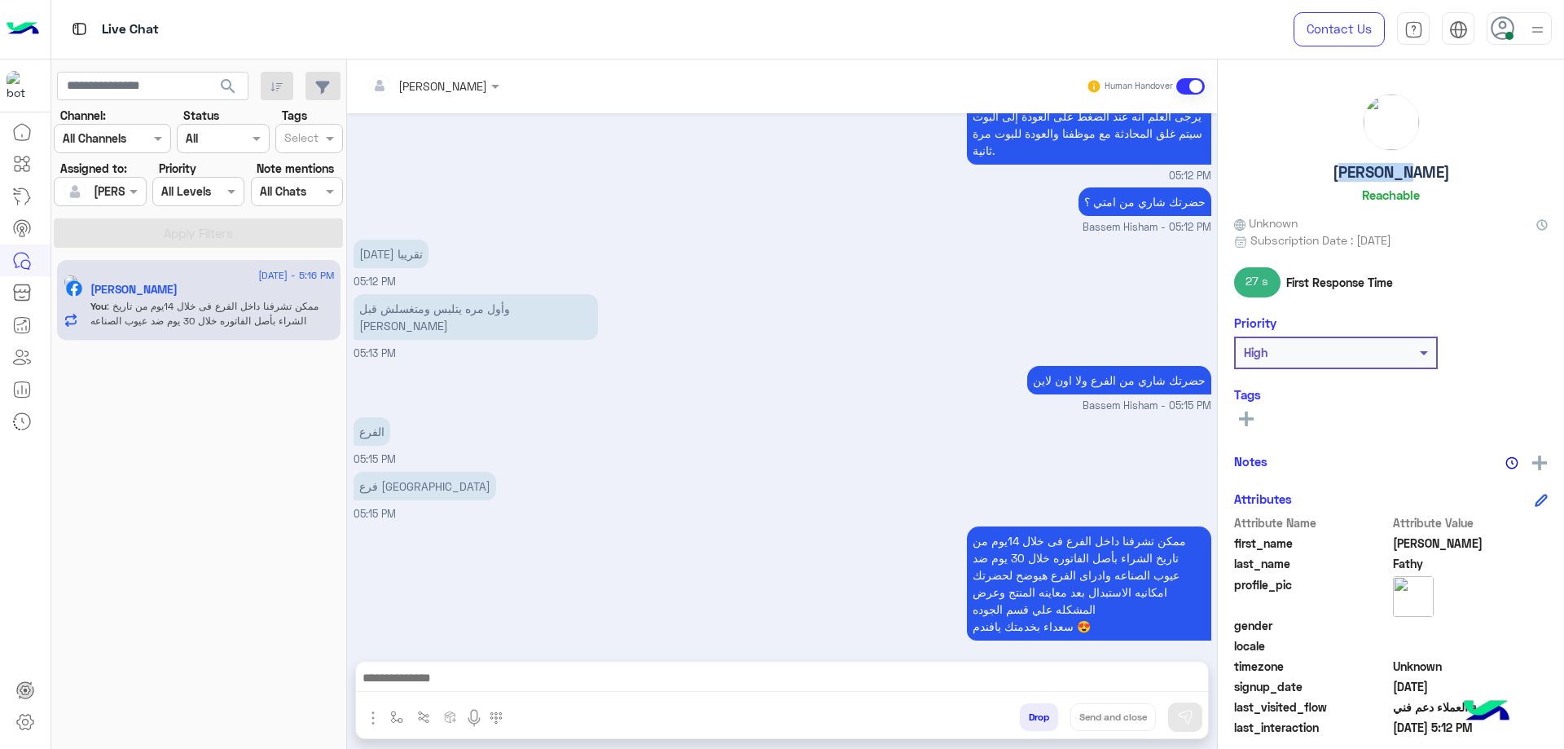
scroll to position [3177, 0]
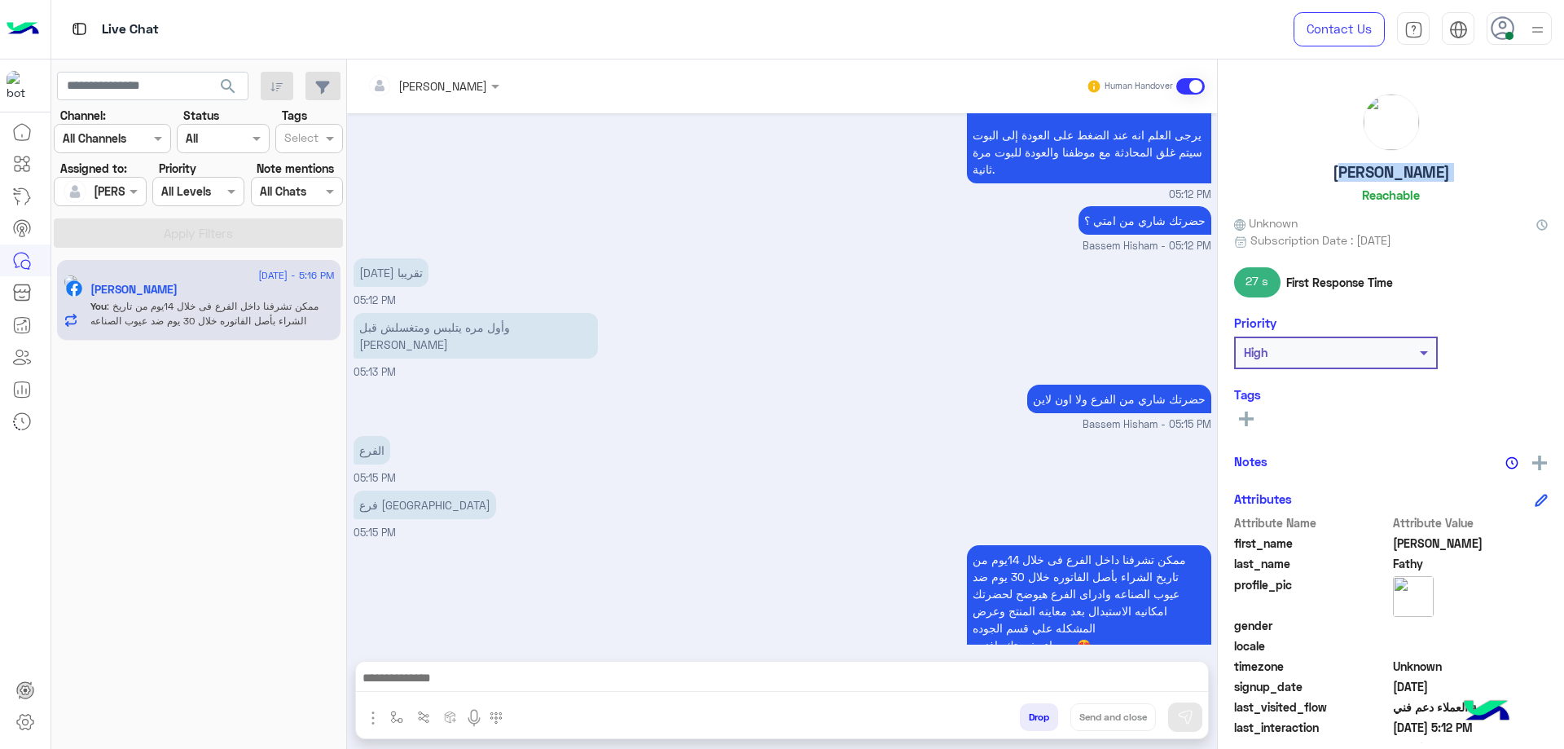
click at [1339, 178] on h5 "[PERSON_NAME]" at bounding box center [1391, 172] width 117 height 19
copy h5 "[PERSON_NAME]"
click at [1031, 718] on button "Drop" at bounding box center [1039, 717] width 38 height 28
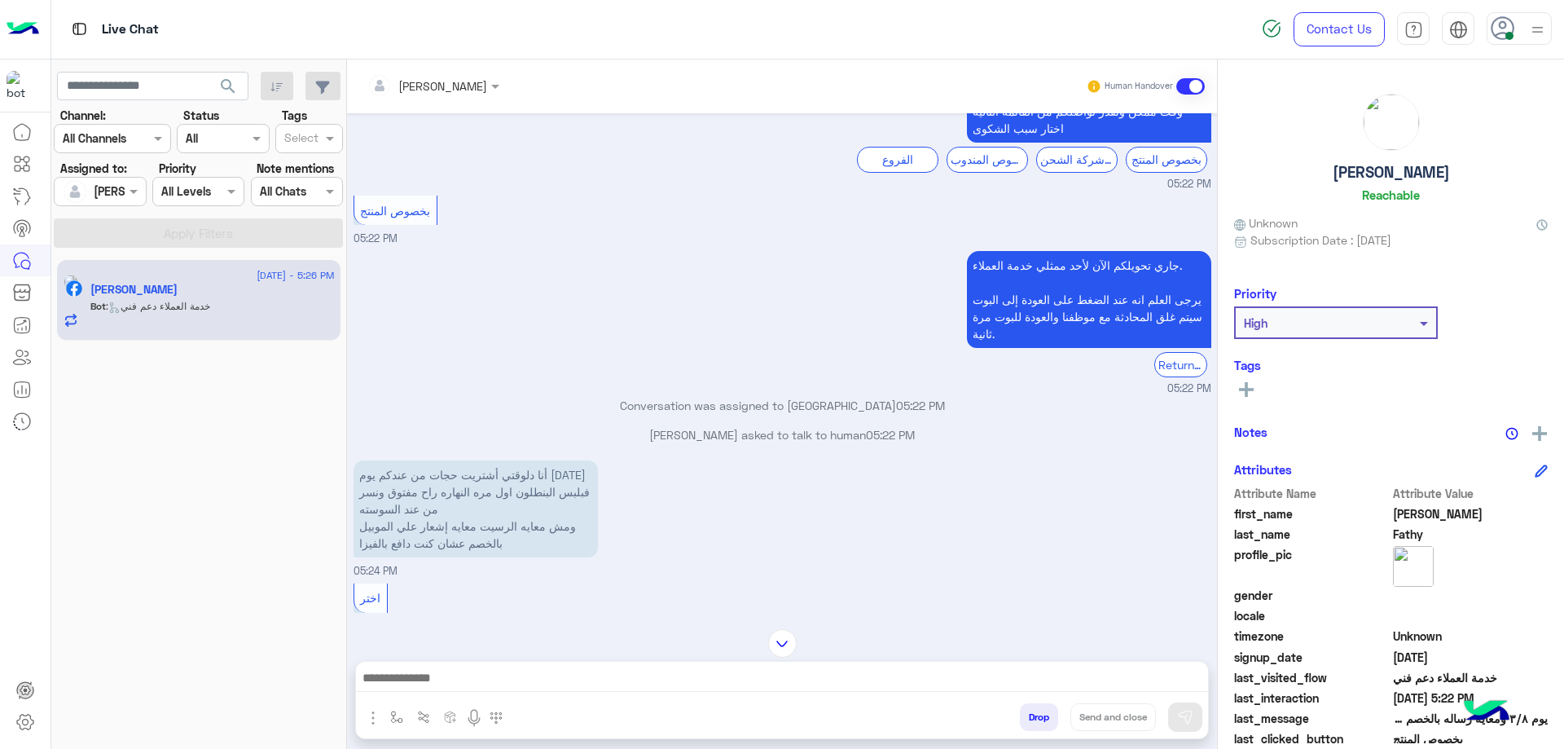
scroll to position [1252, 0]
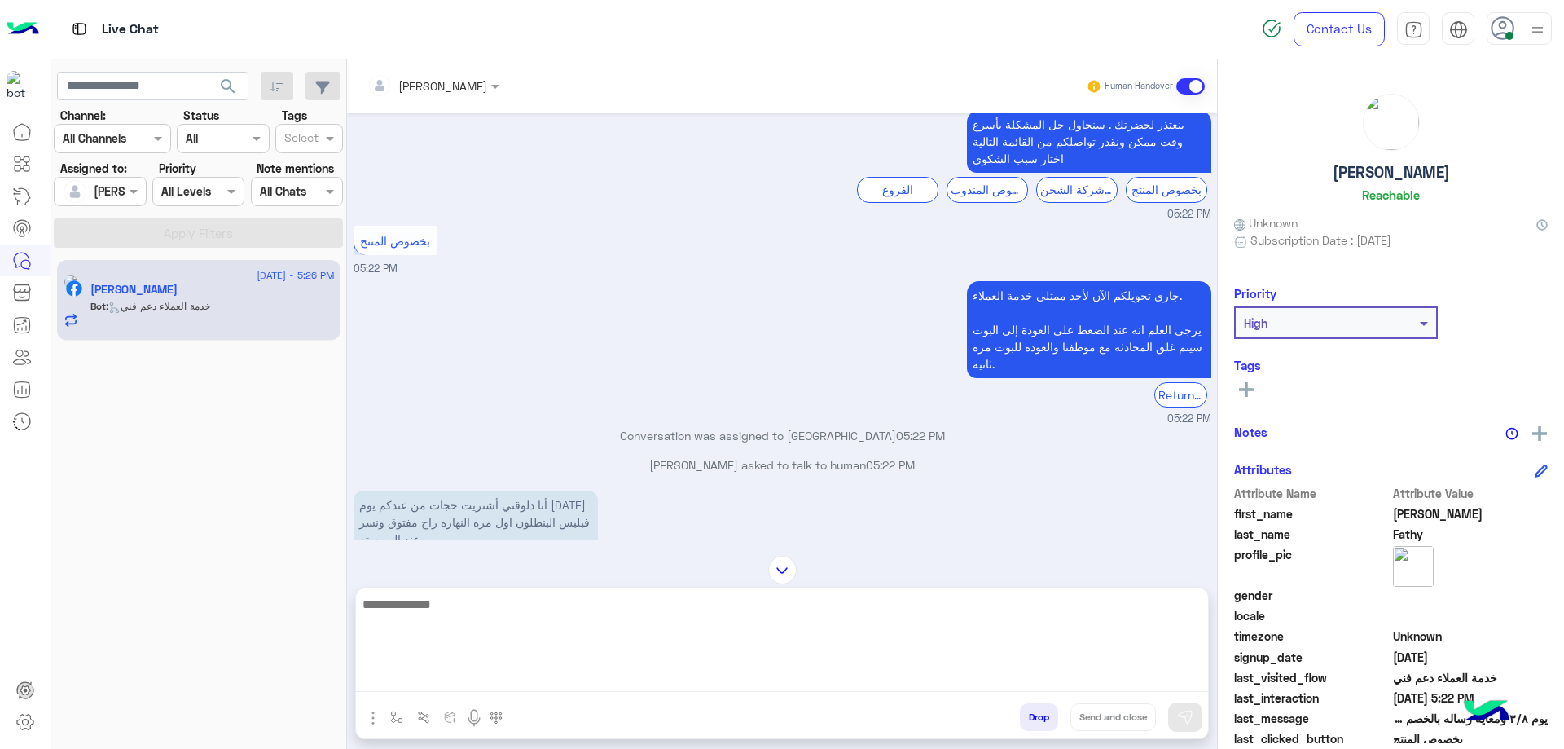
click at [527, 673] on textarea at bounding box center [782, 643] width 852 height 98
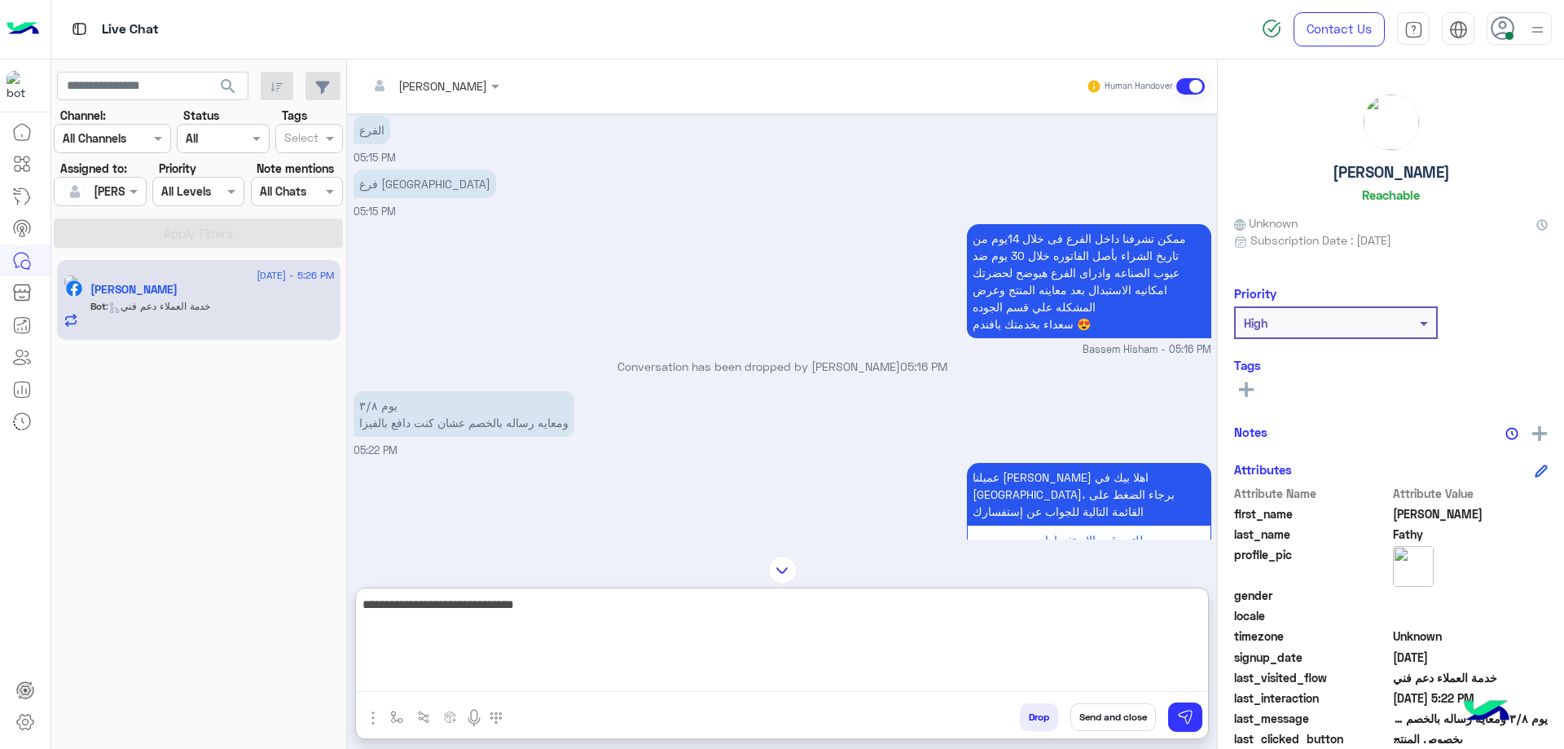
scroll to position [193, 0]
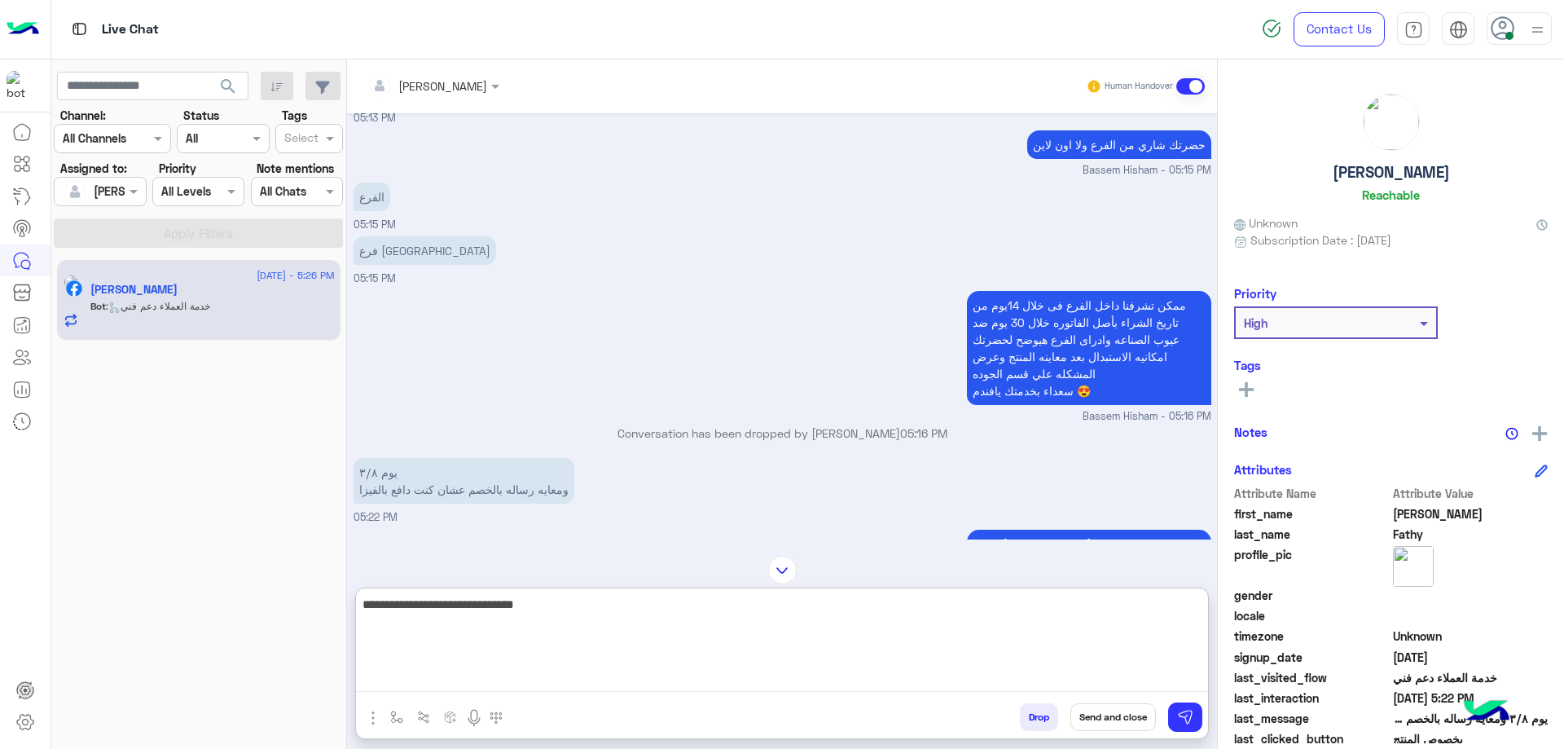
type textarea "**********"
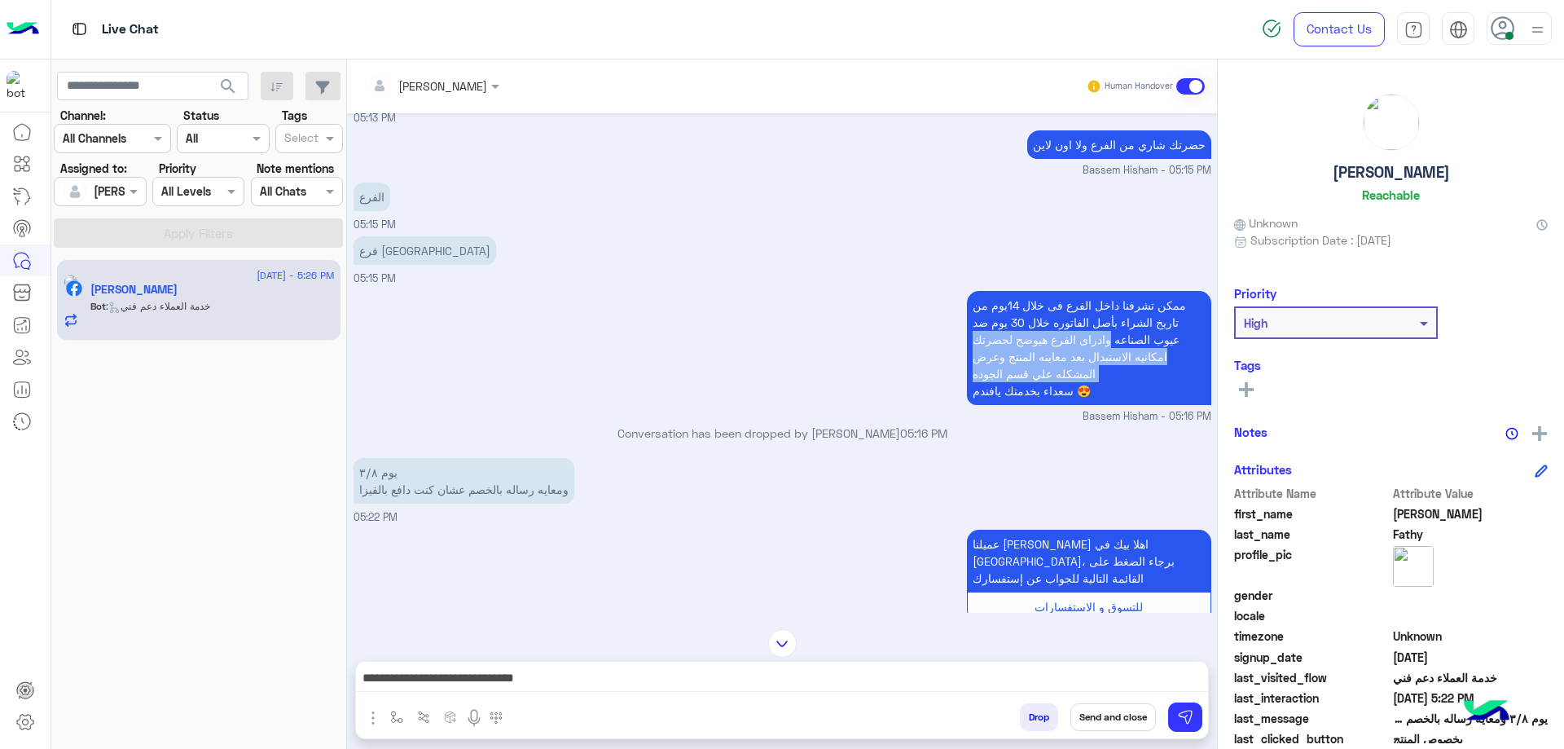
drag, startPoint x: 1139, startPoint y: 324, endPoint x: 962, endPoint y: 370, distance: 182.5
click at [967, 370] on p "ممكن تشرفنا داخل الفرع فى خلال 14يوم من تاريخ الشراء بأصل الفاتوره خلال 30 يوم …" at bounding box center [1089, 348] width 244 height 114
copy p "وادراى الفرع هيوضح لحضرتك امكانيه الاستبدال بعد معاينه المنتج وعرض المشكله علي …"
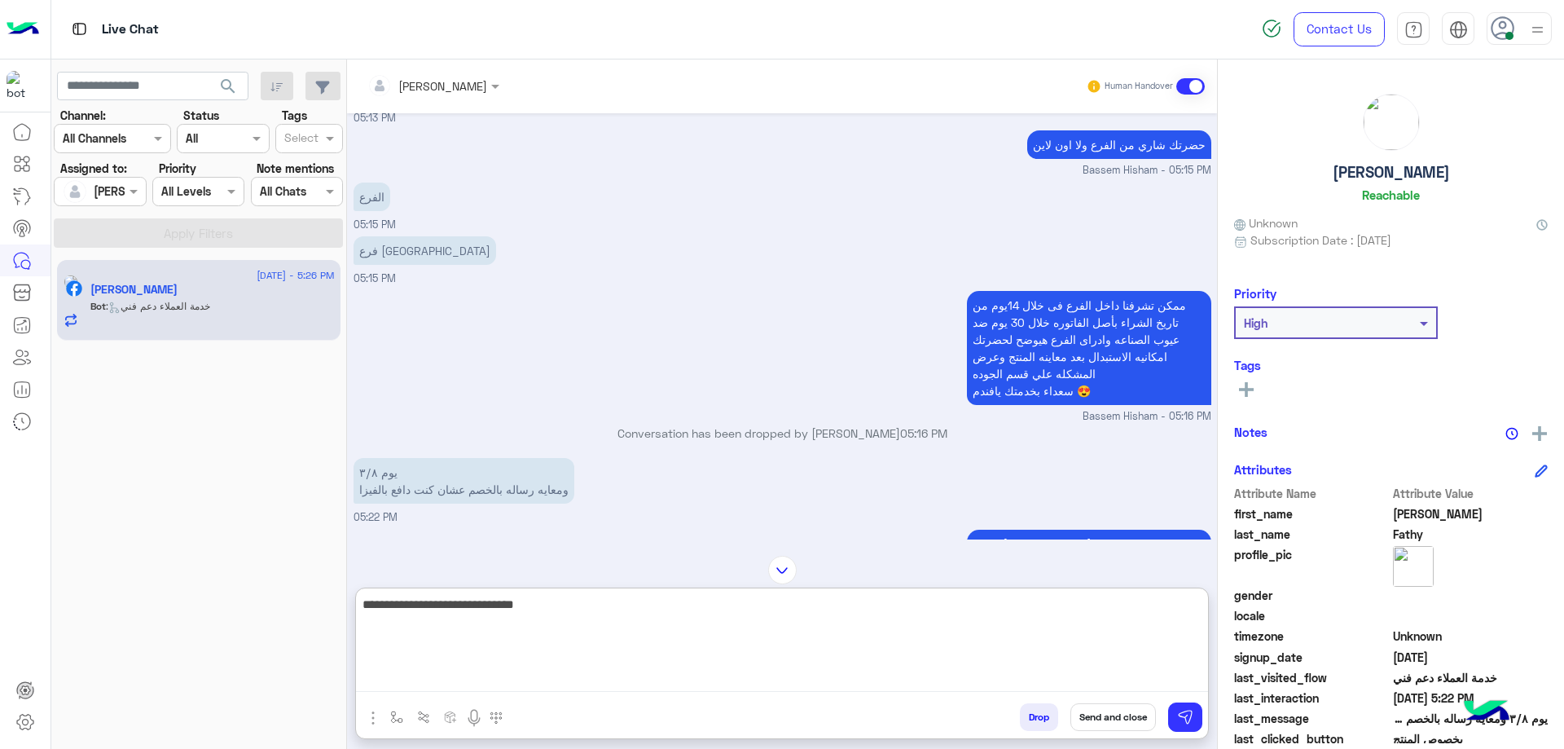
click at [895, 671] on textarea "**********" at bounding box center [782, 643] width 852 height 98
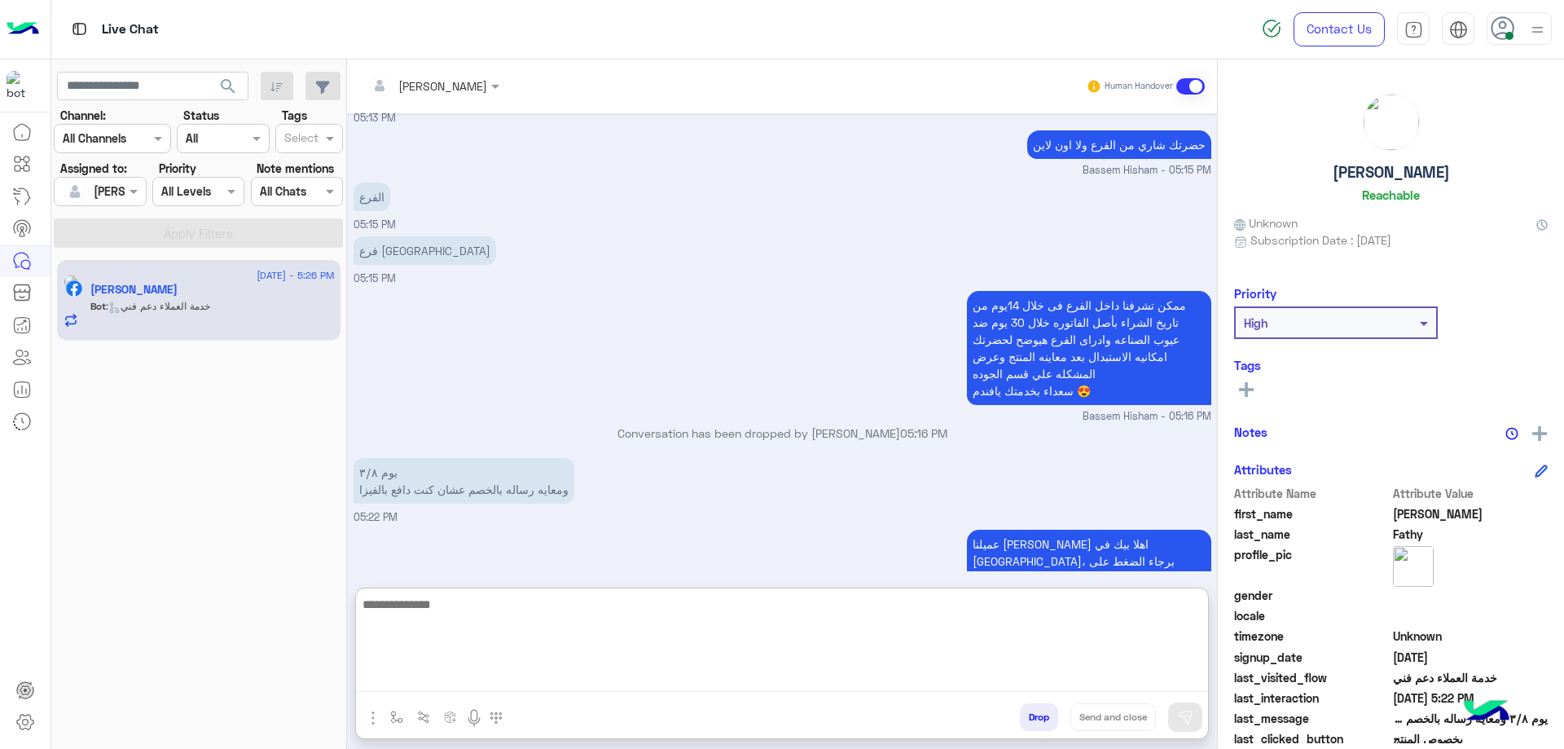
scroll to position [1785, 0]
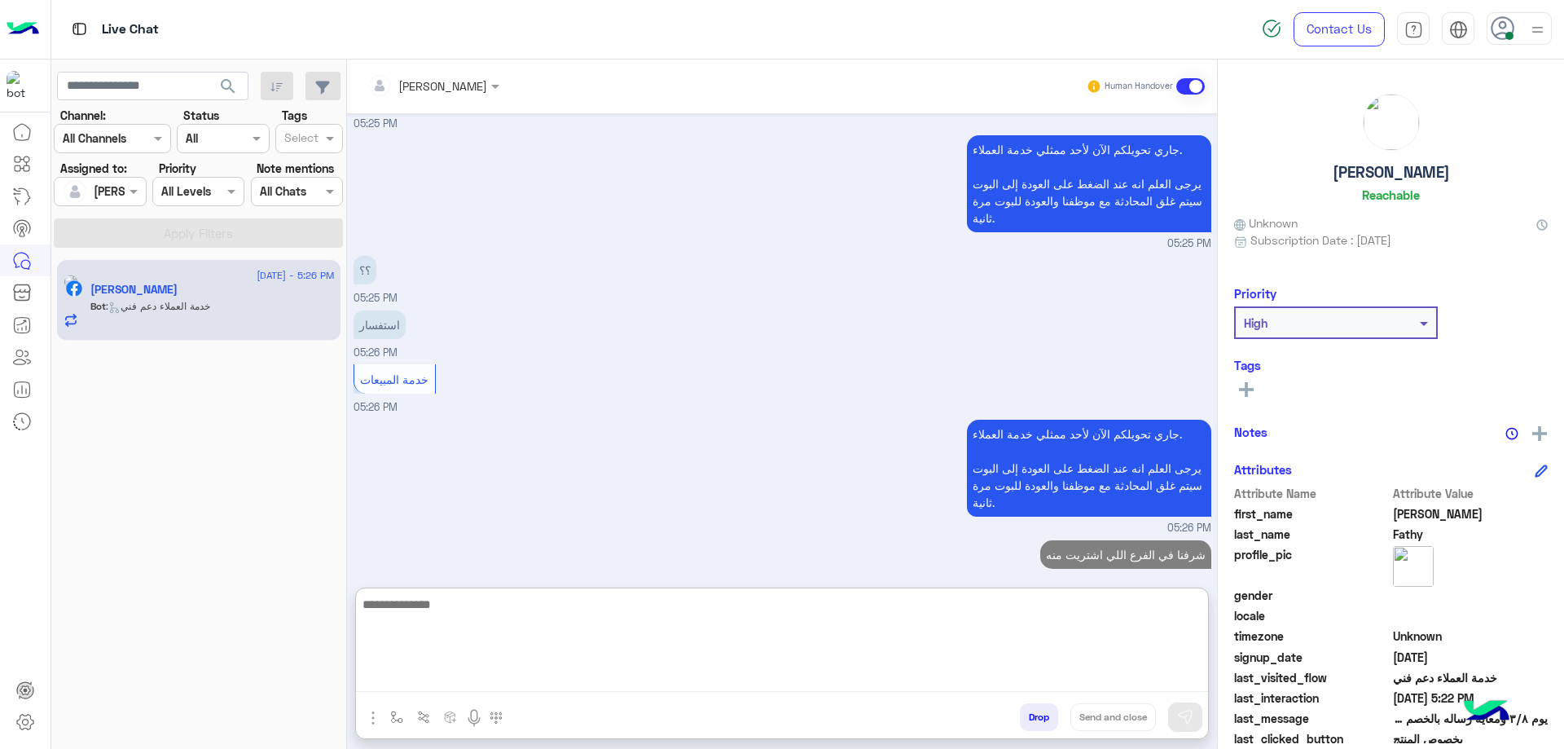
paste textarea "**********"
type textarea "**********"
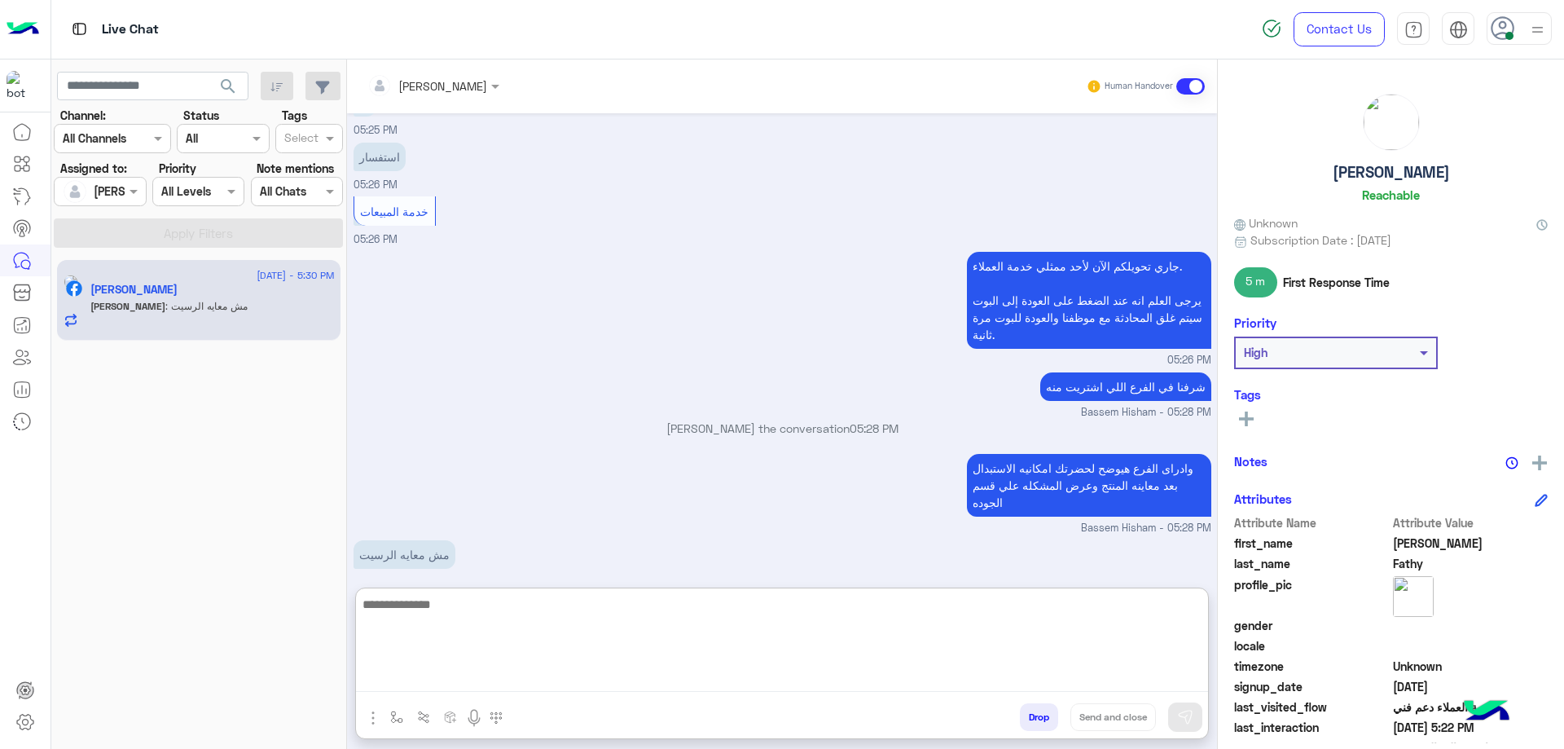
scroll to position [1954, 0]
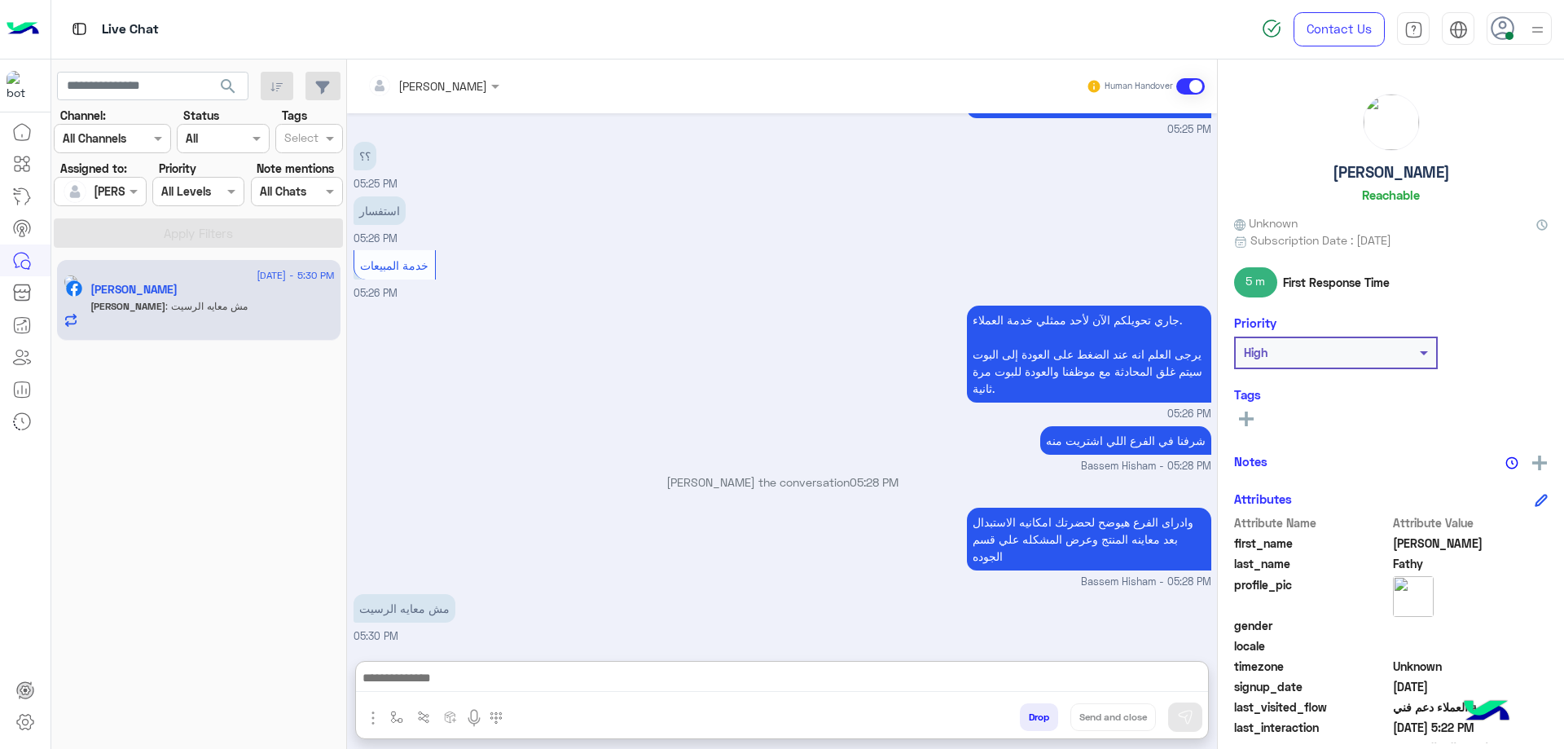
click at [1041, 422] on div "شرفنا في الفرع اللي اشتريت منه [GEOGRAPHIC_DATA] - 05:28 PM" at bounding box center [783, 448] width 858 height 52
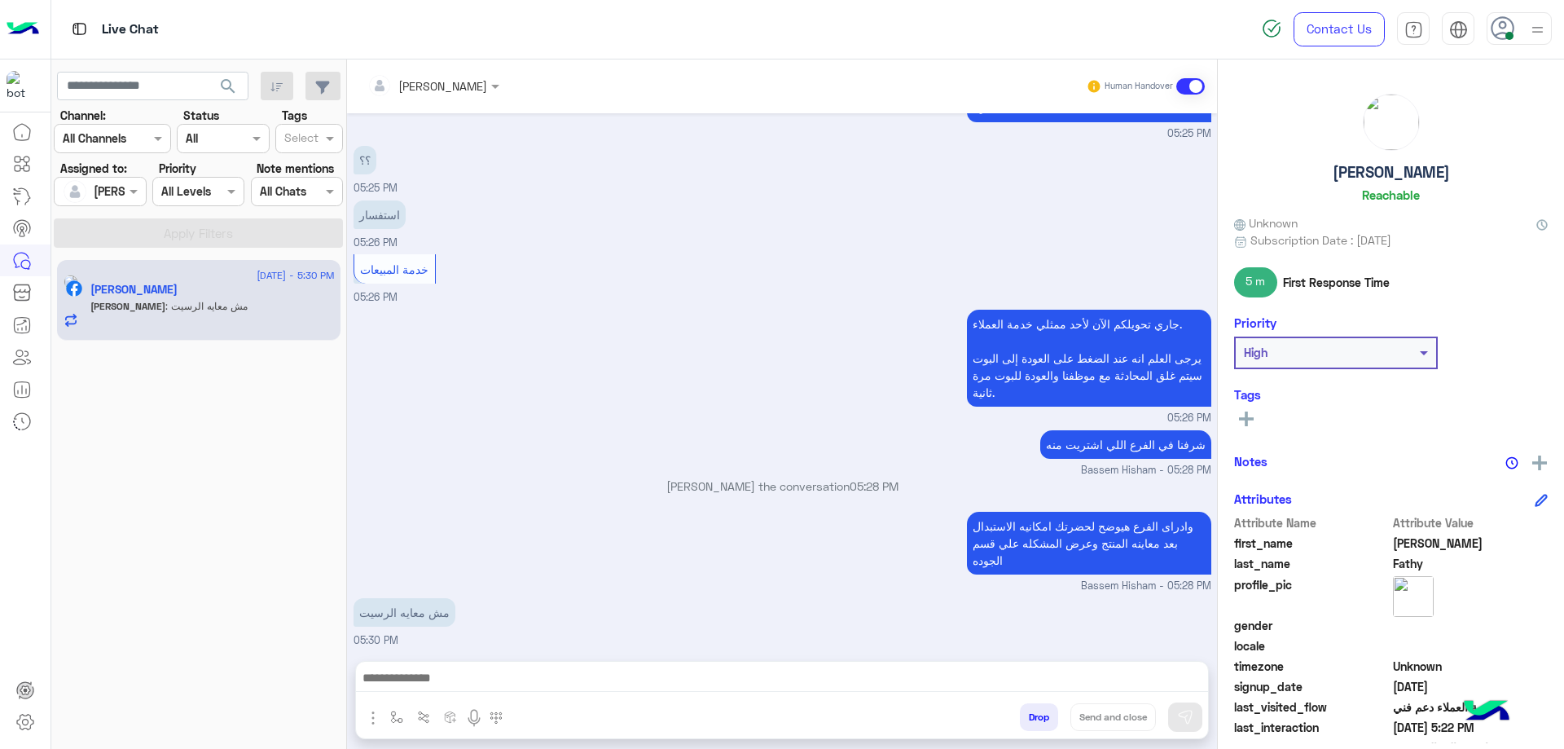
click at [1041, 368] on div "جاري تحويلكم الآن لأحد ممثلي خدمة العملاء. يرجى العلم انه عند الضغط على العودة …" at bounding box center [1089, 357] width 244 height 105
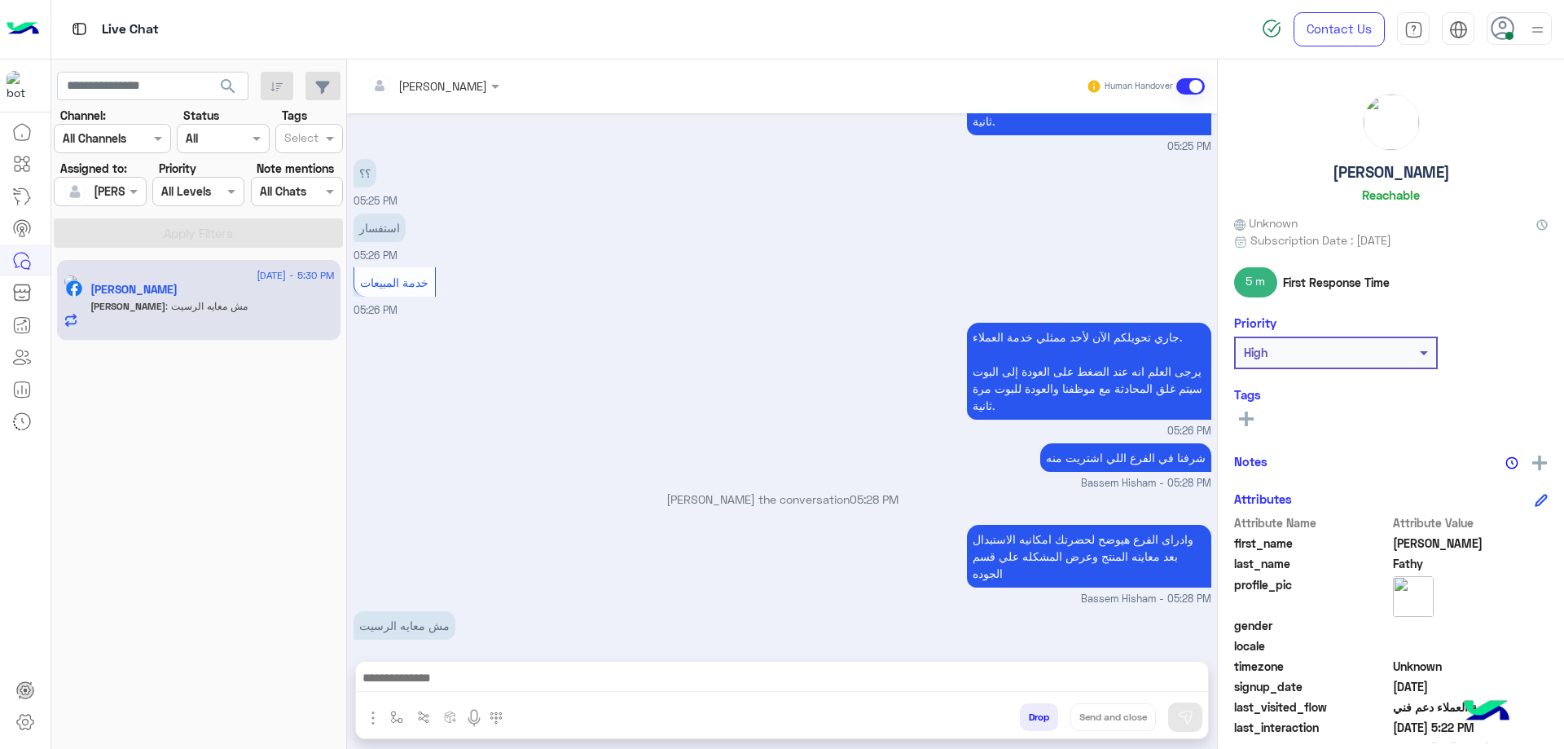
drag, startPoint x: 1038, startPoint y: 713, endPoint x: 657, endPoint y: 331, distance: 539.7
click at [1036, 713] on button "Drop" at bounding box center [1039, 717] width 38 height 28
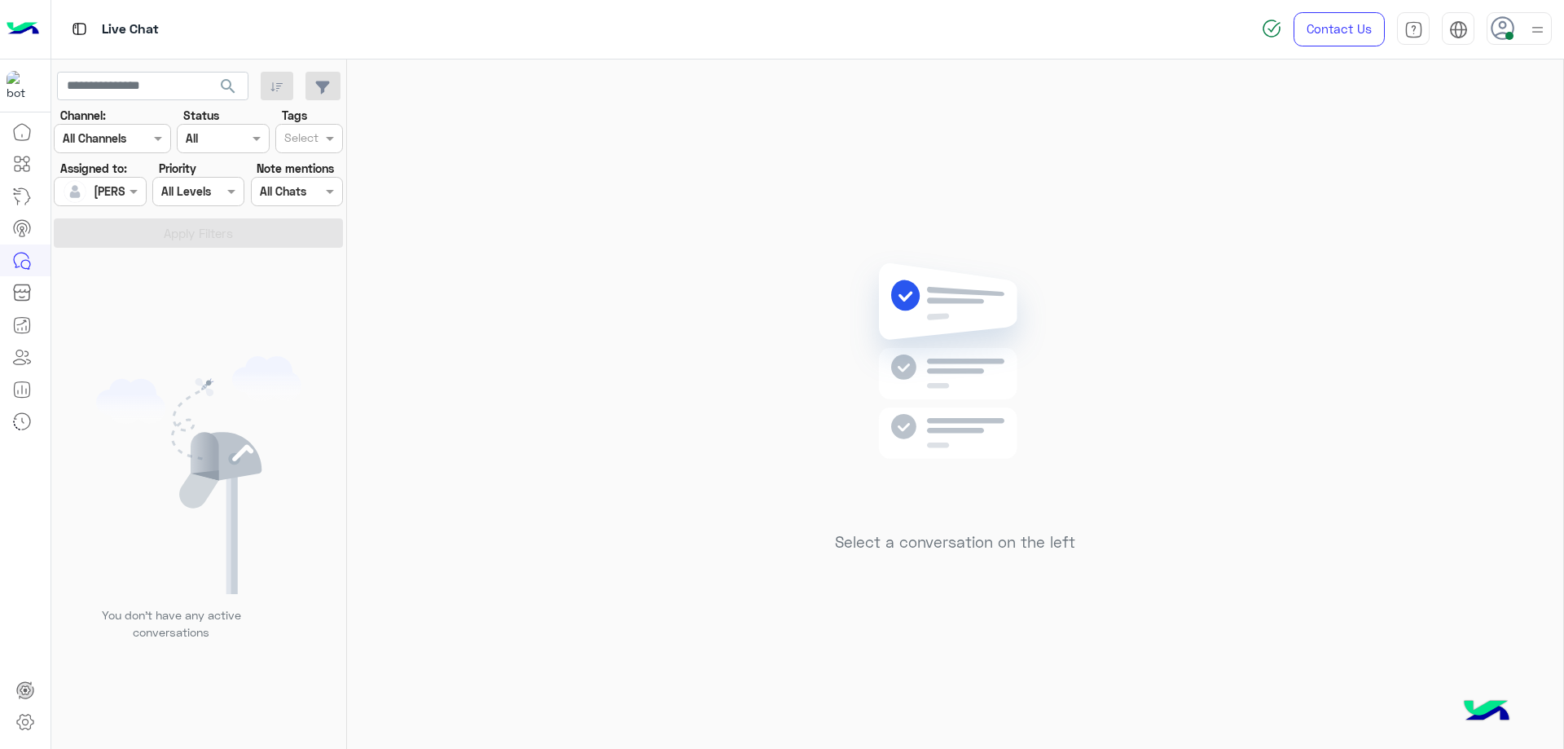
click at [1493, 37] on icon at bounding box center [1503, 28] width 24 height 24
click at [1487, 222] on label "Offline" at bounding box center [1450, 231] width 178 height 29
click at [1421, 355] on link "Sign Out" at bounding box center [1407, 360] width 46 height 14
